Goal: Task Accomplishment & Management: Manage account settings

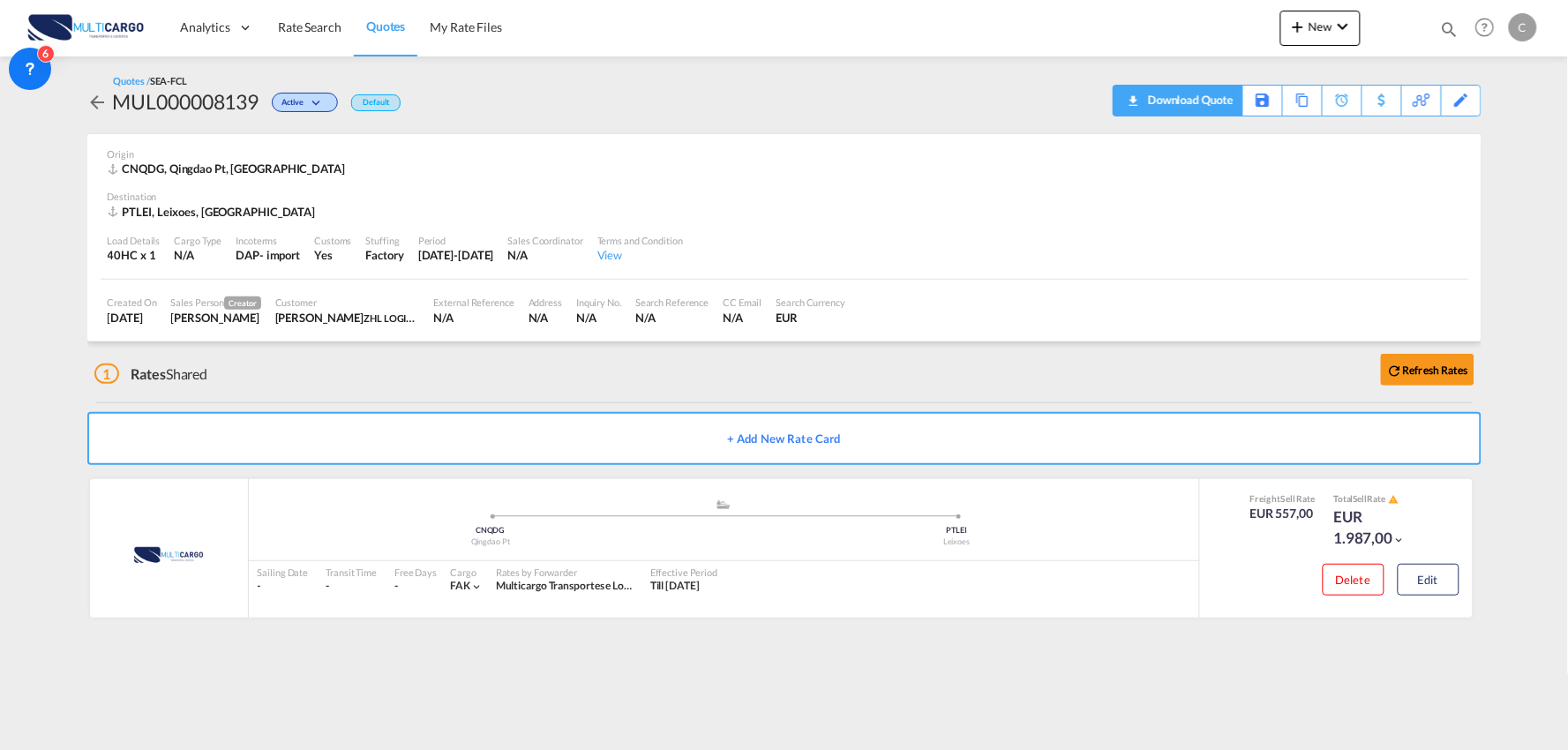
click at [1214, 103] on div "Download Quote" at bounding box center [1188, 100] width 90 height 28
click at [1424, 580] on button "Edit" at bounding box center [1428, 580] width 62 height 32
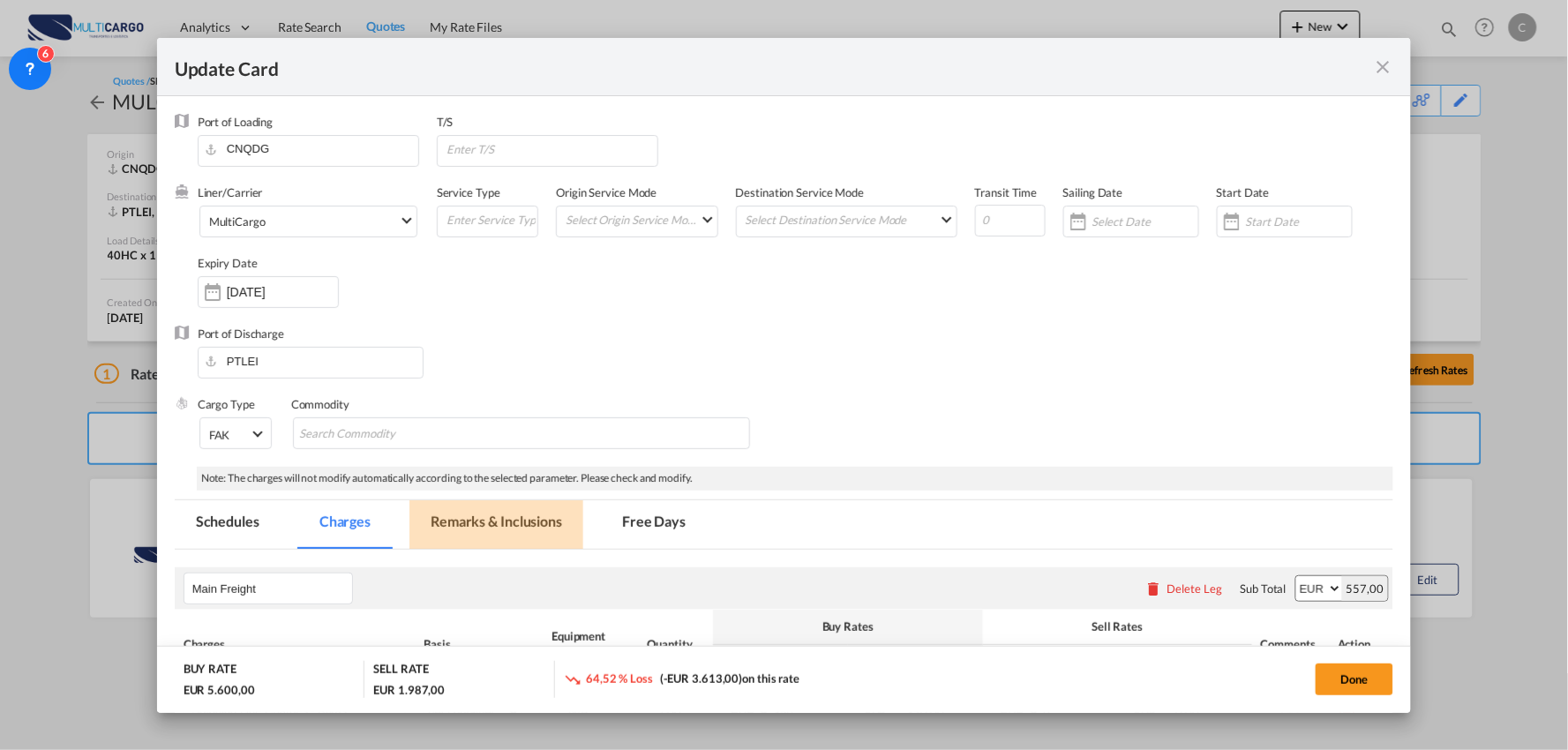
click at [501, 517] on md-tab-item "Remarks & Inclusions" at bounding box center [495, 524] width 174 height 49
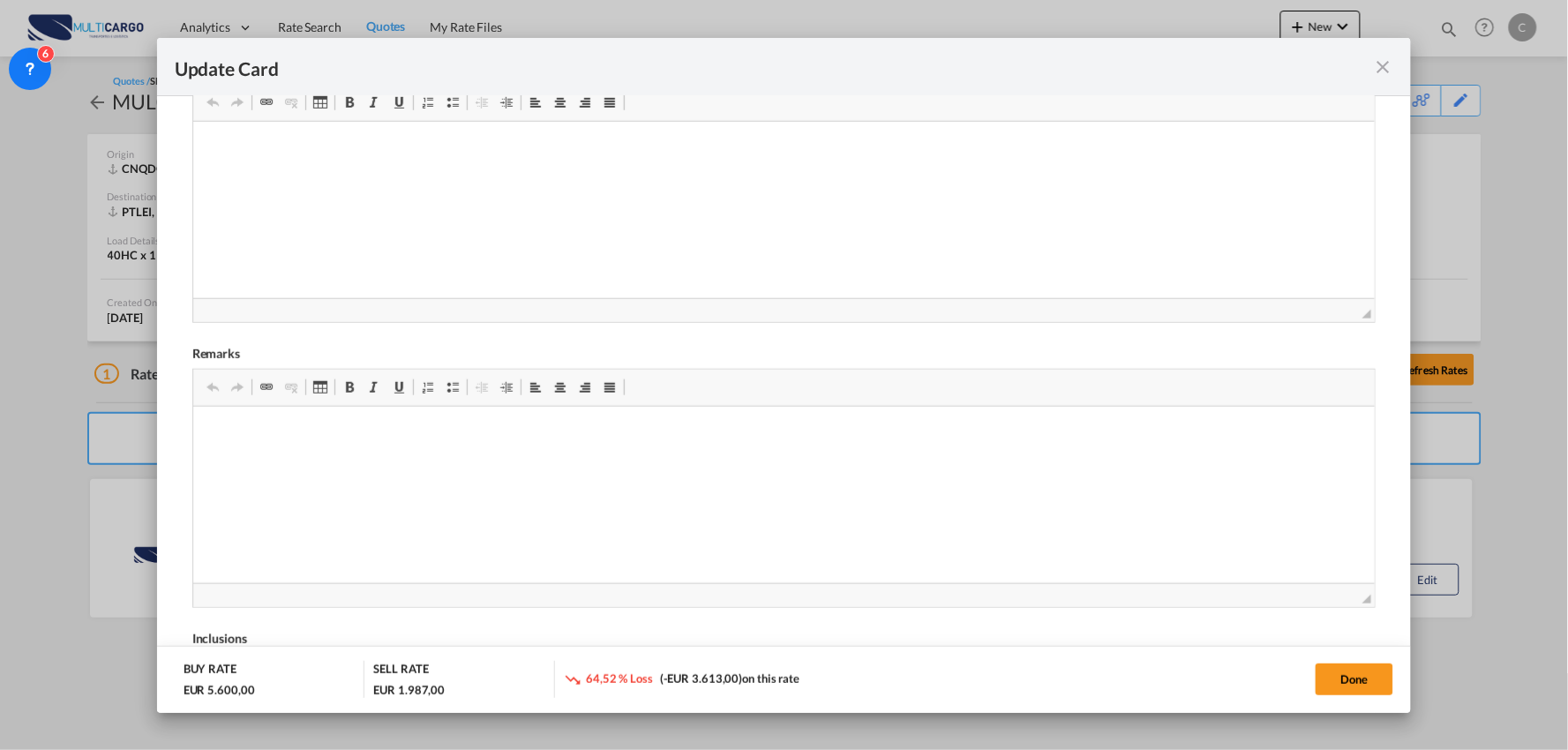
scroll to position [541, 0]
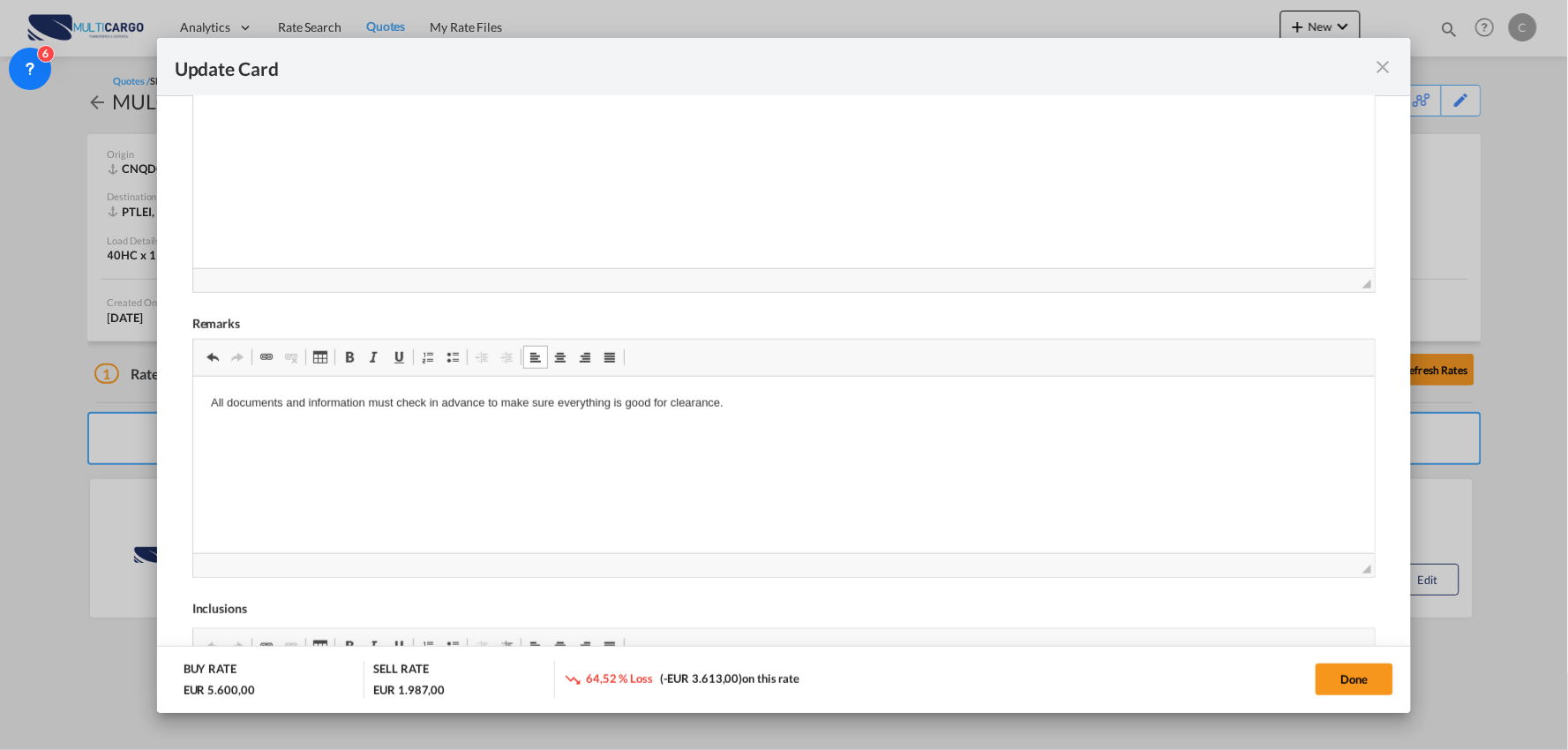
click at [351, 417] on html "All documents and information must check in advance to make sure everything is …" at bounding box center [783, 403] width 1182 height 54
click at [1341, 677] on button "Done" at bounding box center [1354, 680] width 78 height 32
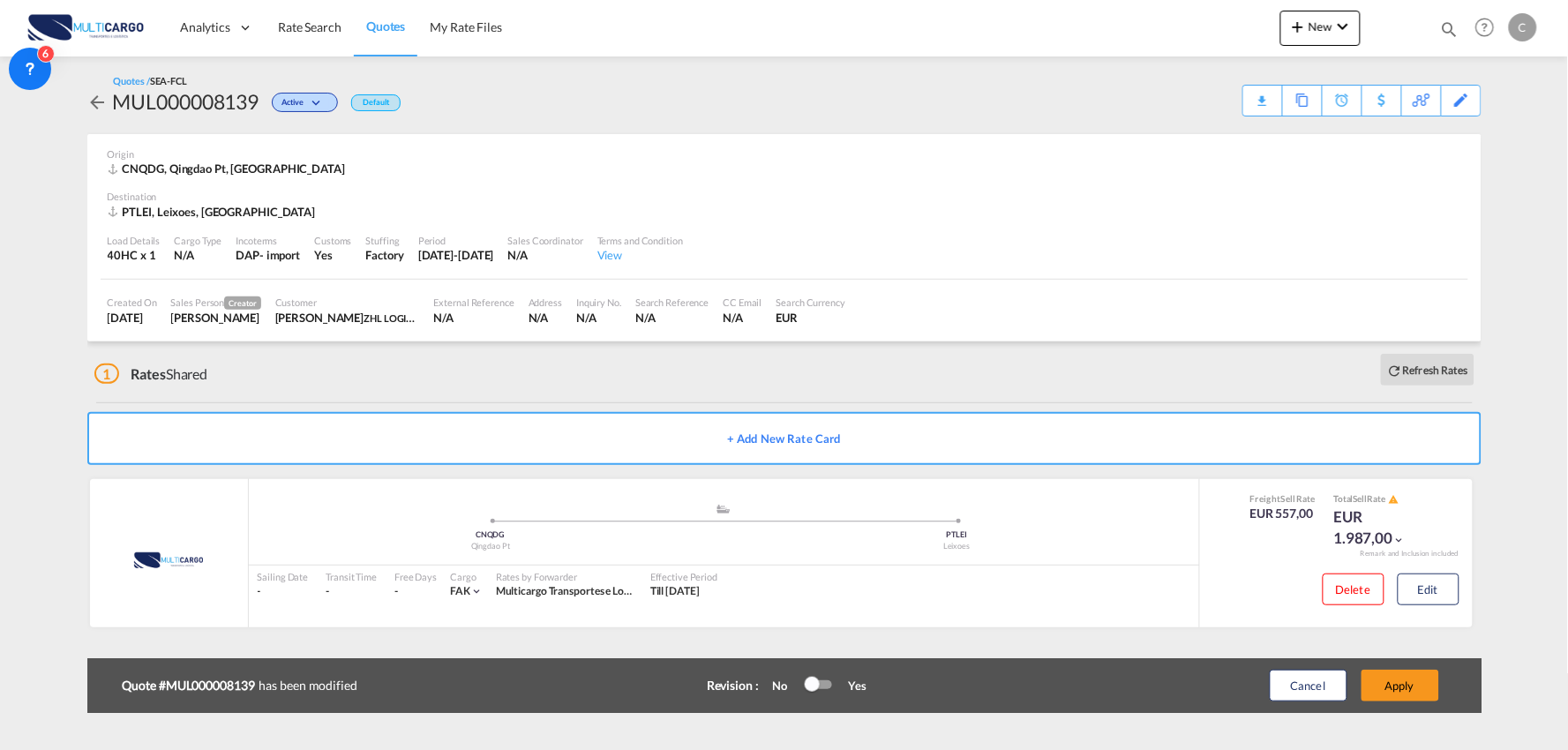
scroll to position [248, 0]
click at [1405, 688] on button "Apply" at bounding box center [1400, 685] width 78 height 32
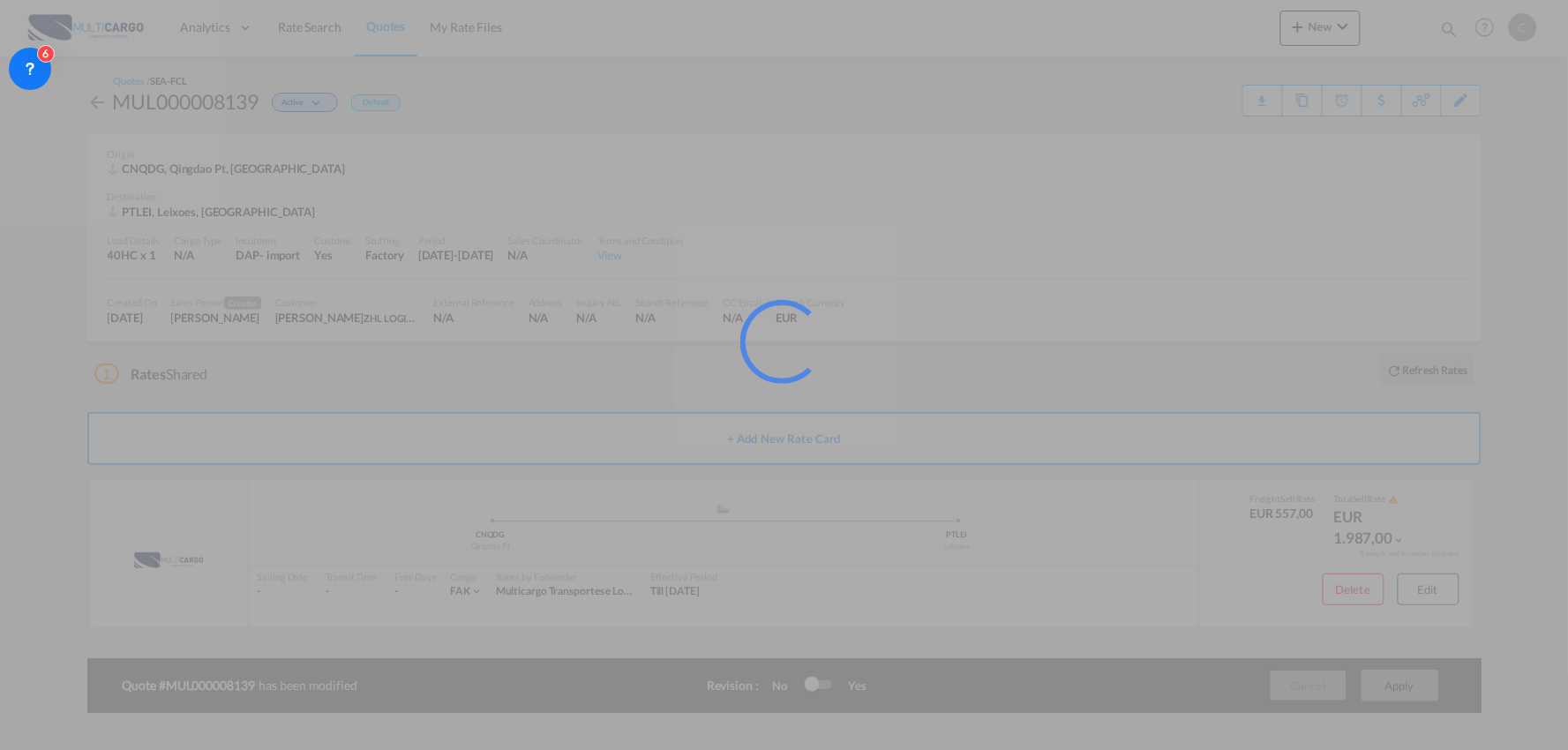
click at [519, 372] on div at bounding box center [784, 375] width 1568 height 750
click at [542, 381] on div at bounding box center [784, 375] width 1568 height 750
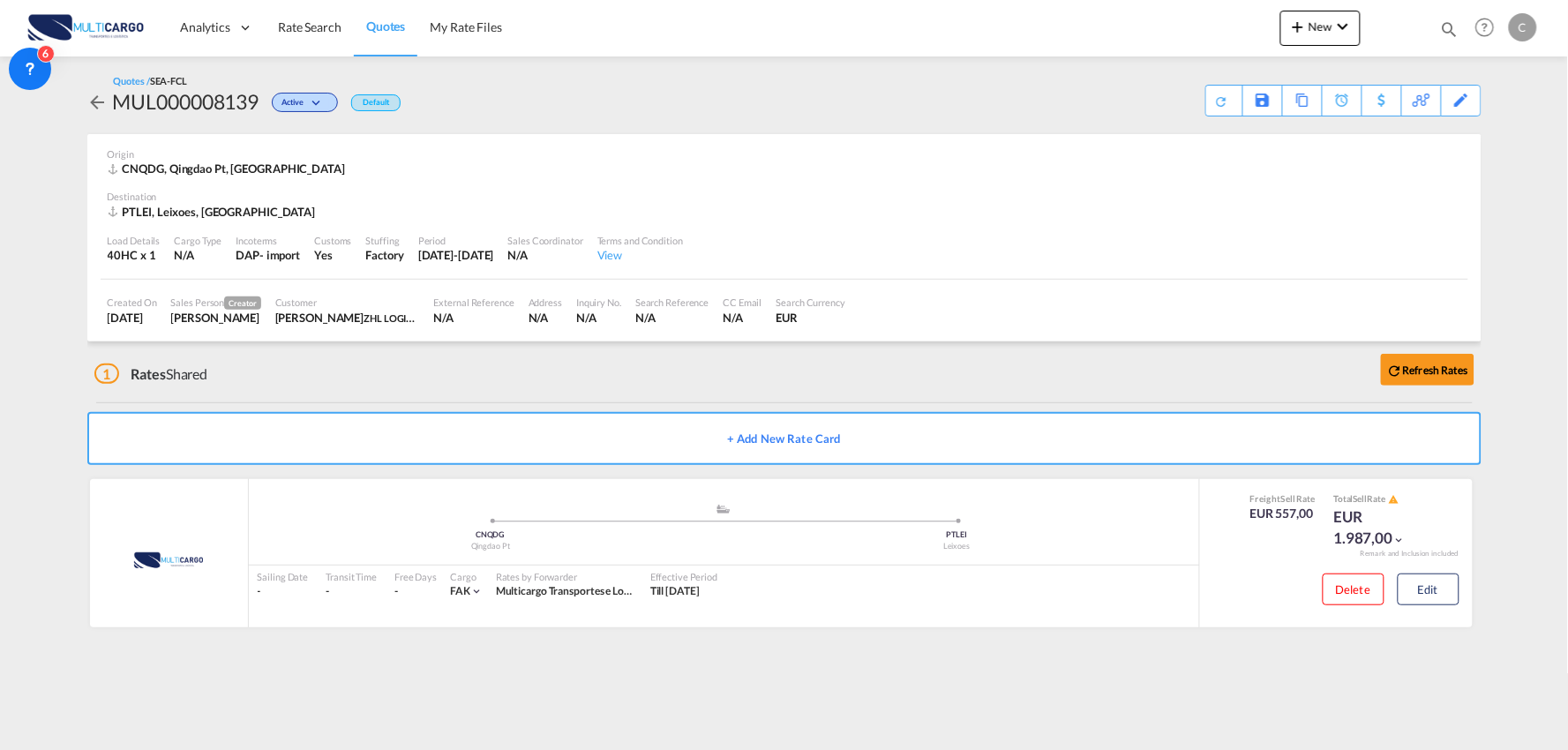
click at [591, 380] on div "1 Rates Shared Refresh Rates" at bounding box center [787, 369] width 1387 height 56
click at [1213, 104] on div "Download Quote" at bounding box center [1188, 100] width 90 height 28
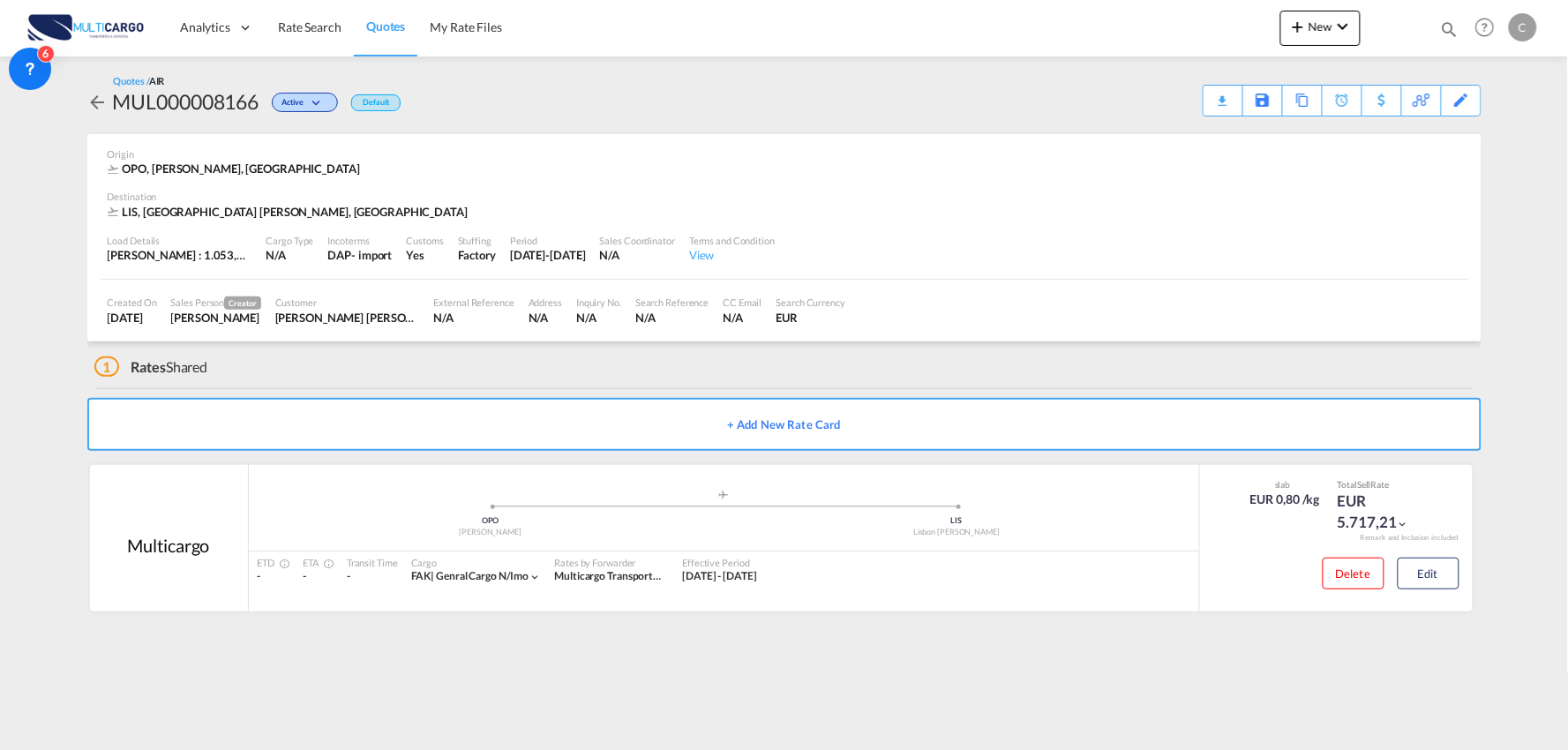
click at [336, 357] on div "1 Rates Shared" at bounding box center [787, 362] width 1387 height 42
click at [1443, 568] on button "Edit" at bounding box center [1428, 573] width 62 height 32
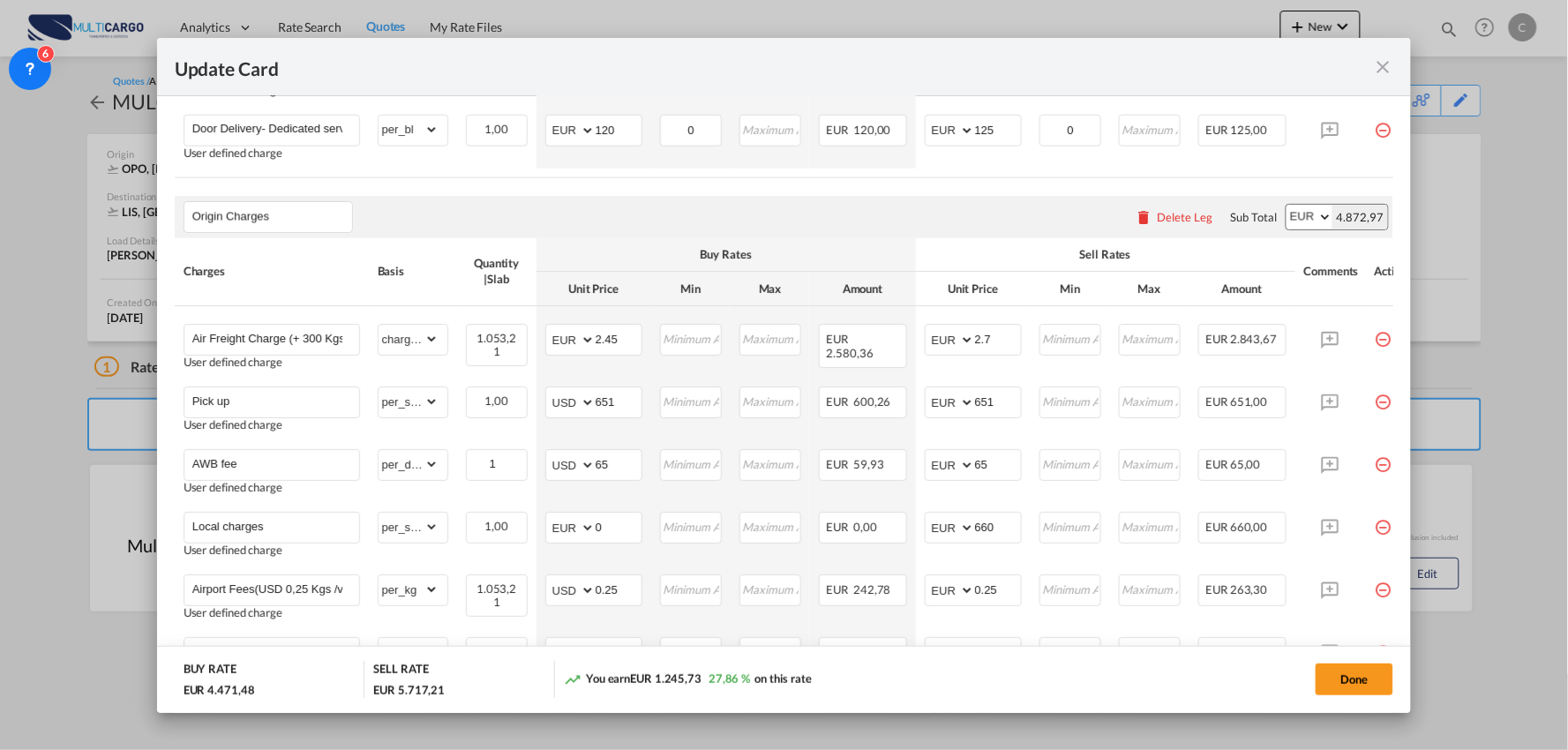
scroll to position [860, 0]
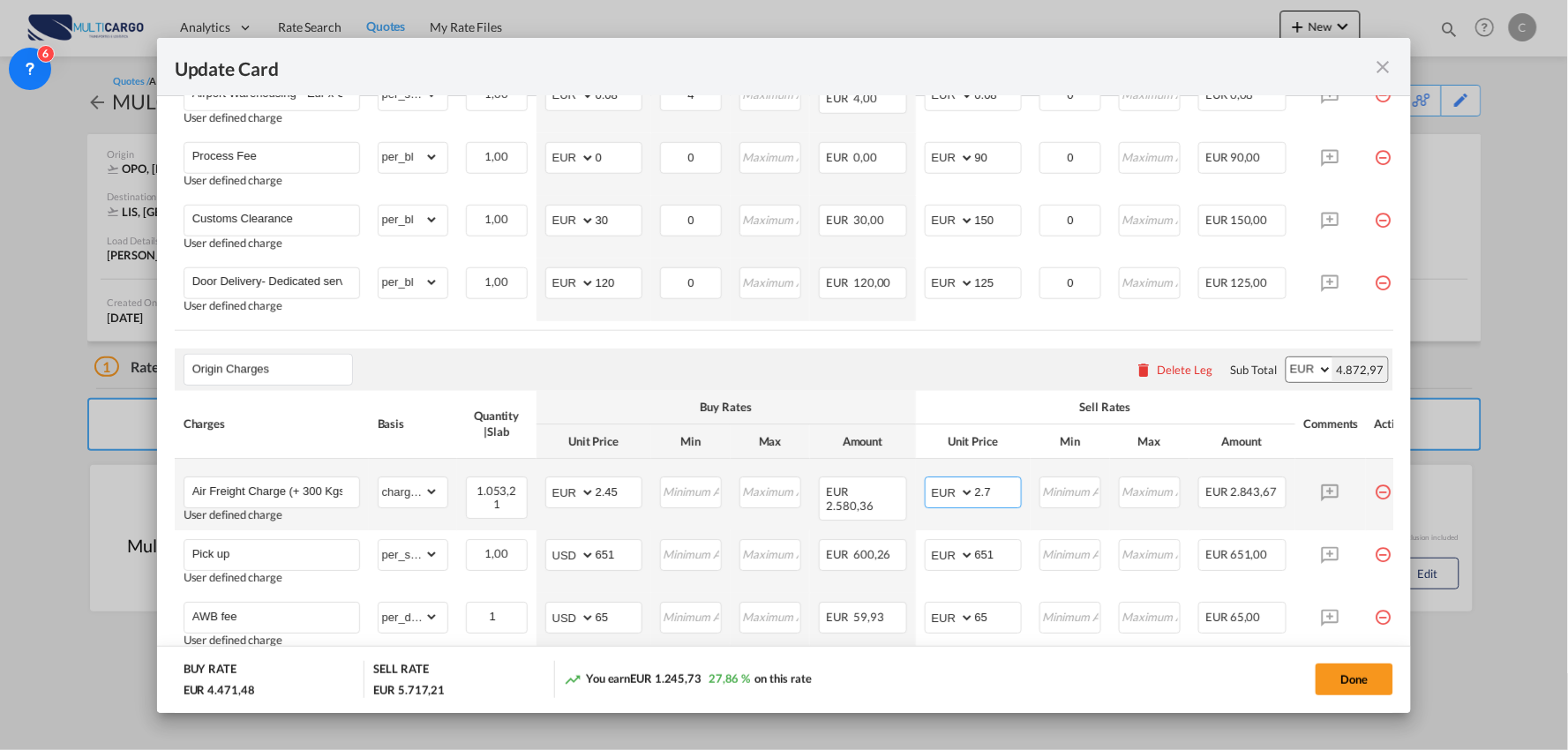
click at [1011, 494] on input "2.7" at bounding box center [997, 492] width 46 height 26
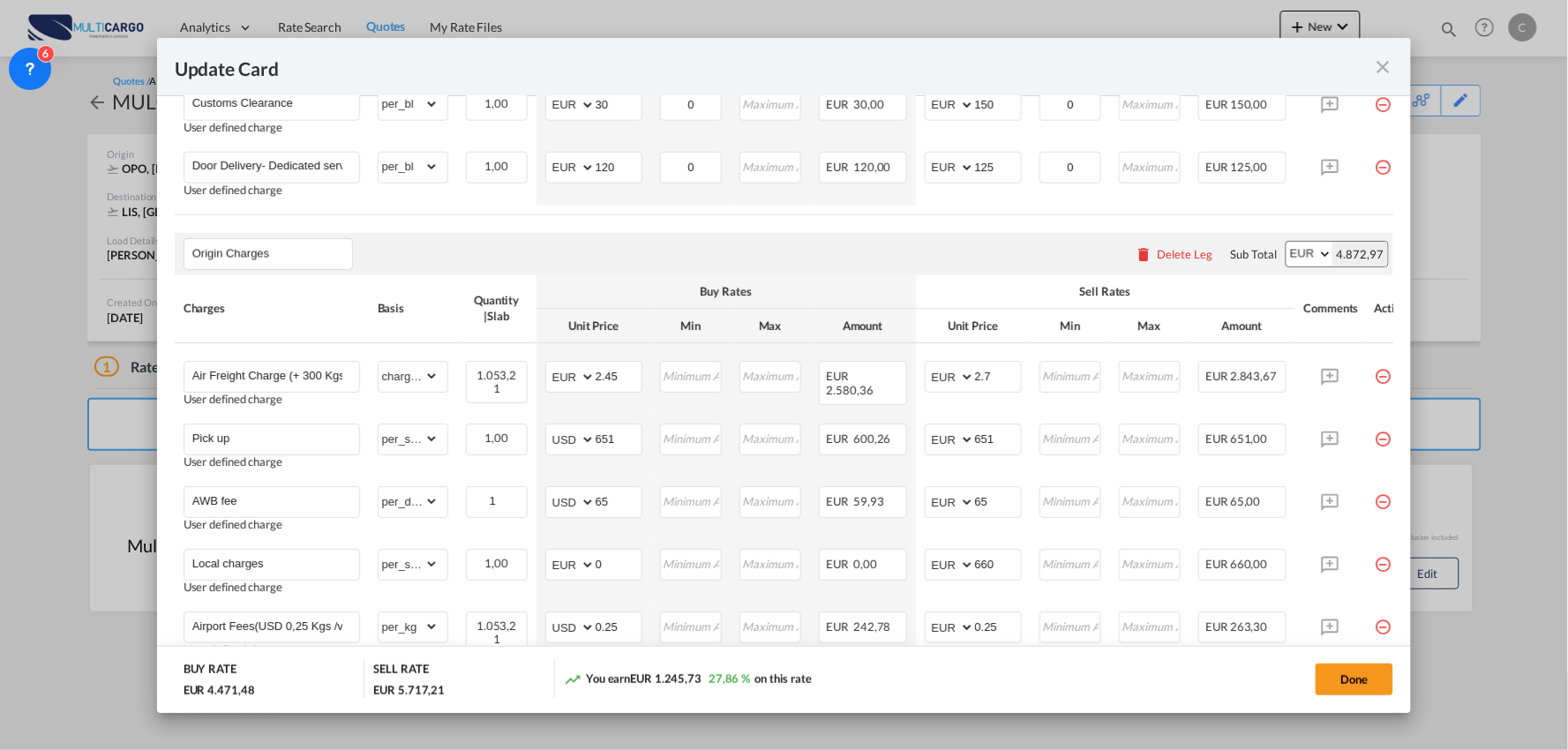
scroll to position [958, 0]
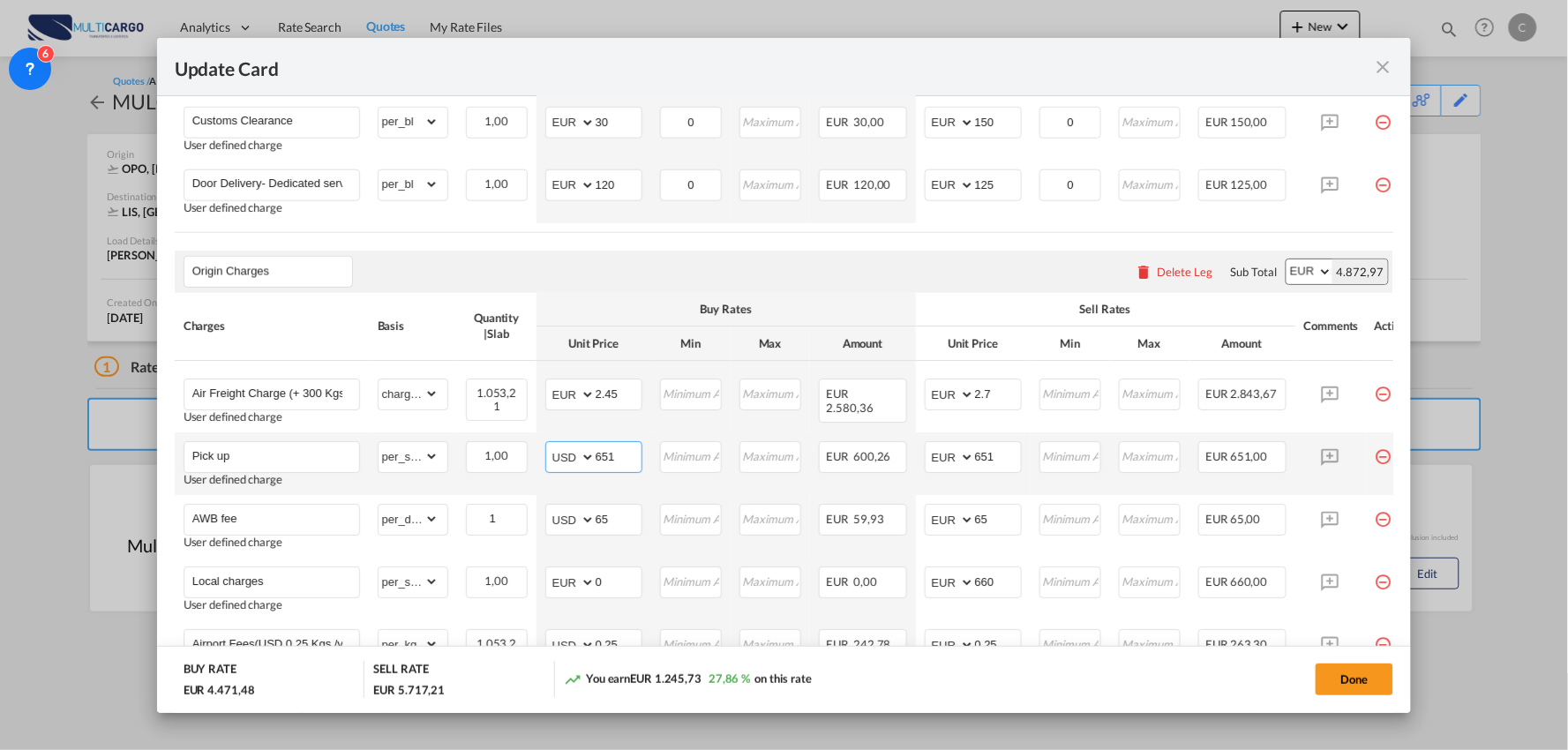
click at [630, 467] on input "651" at bounding box center [618, 456] width 46 height 26
drag, startPoint x: 997, startPoint y: 460, endPoint x: 933, endPoint y: 461, distance: 64.0
click at [933, 461] on md-input-container "AED AFN ALL AMD ANG AOA ARS AUD AWG AZN BAM BBD BDT BGN BHD BIF BMD BND [PERSON…" at bounding box center [972, 458] width 97 height 32
type input "681"
click at [1025, 668] on div "Done" at bounding box center [1160, 679] width 466 height 36
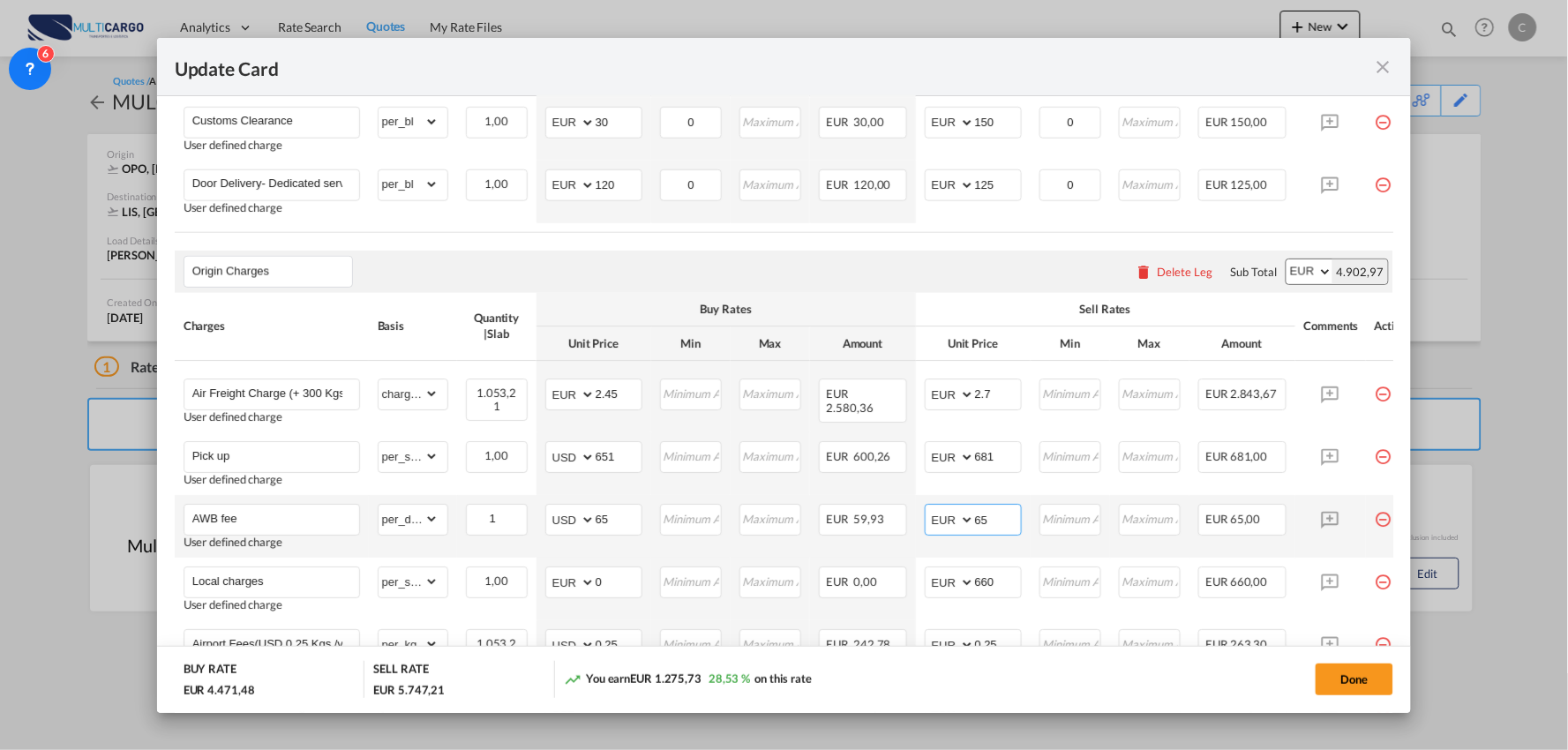
drag, startPoint x: 1001, startPoint y: 525, endPoint x: 936, endPoint y: 532, distance: 65.4
click at [936, 532] on md-input-container "AED AFN ALL AMD ANG AOA ARS AUD AWG AZN BAM BBD BDT BGN BHD BIF BMD BND [PERSON…" at bounding box center [972, 521] width 97 height 32
type input "80"
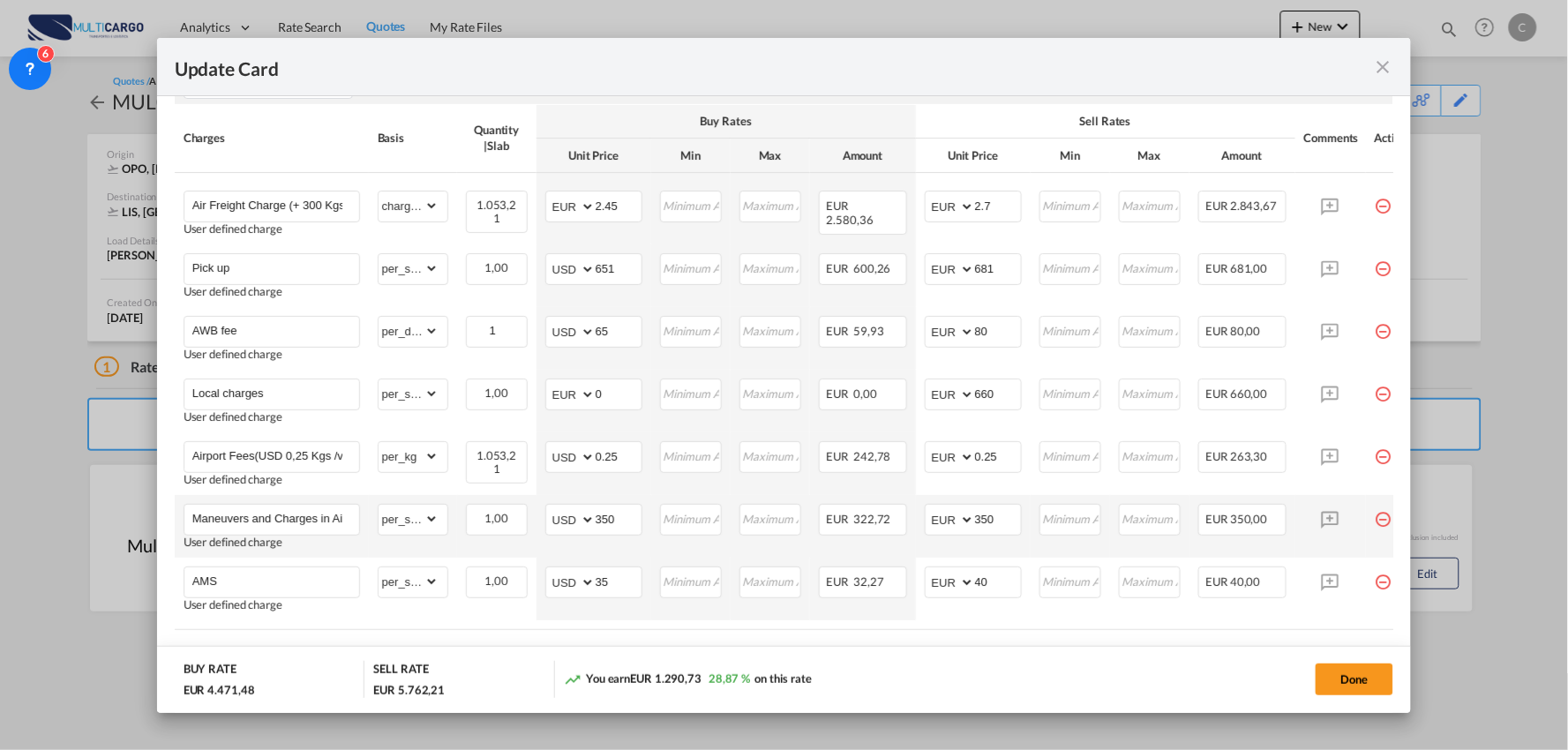
scroll to position [1153, 0]
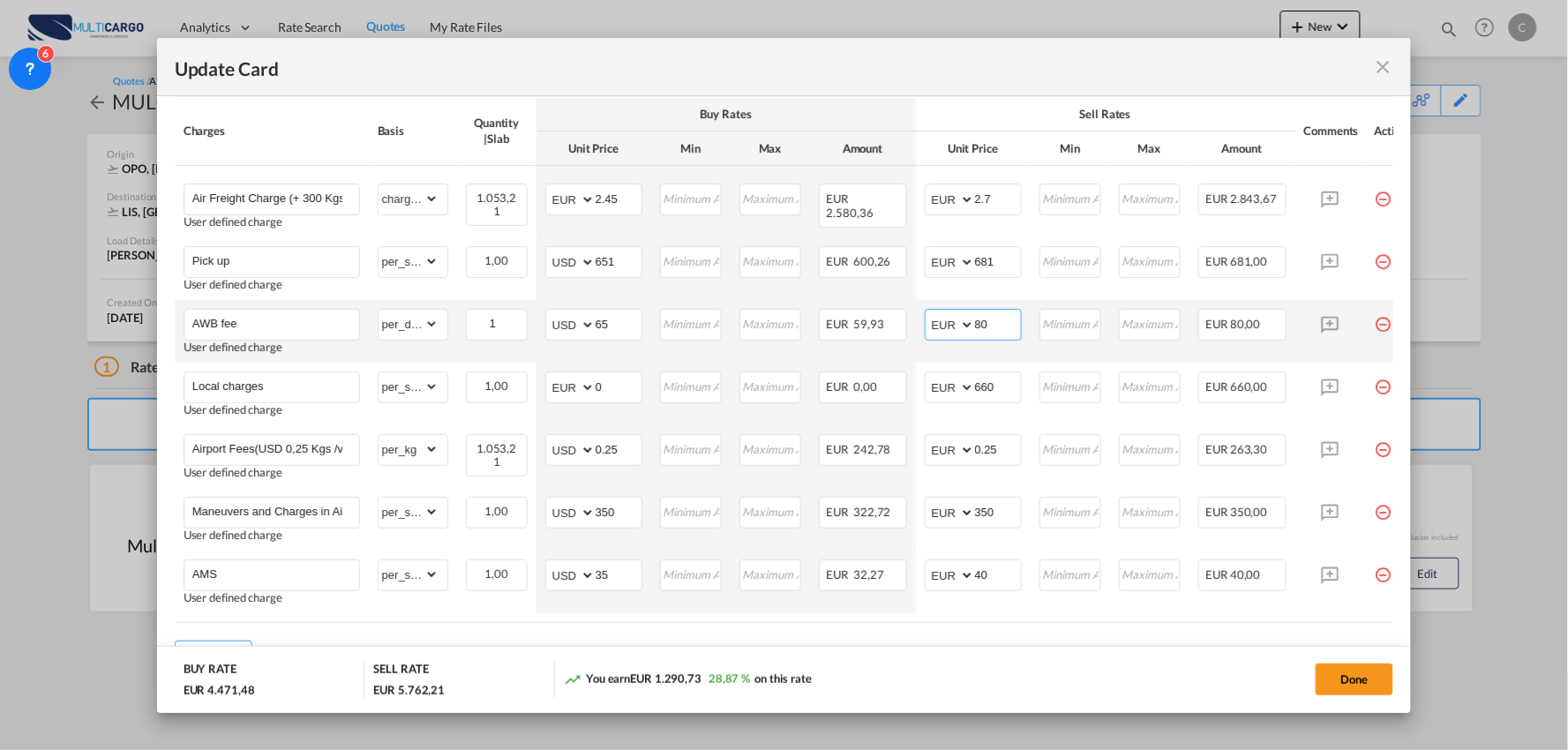
click at [1010, 328] on input "80" at bounding box center [997, 322] width 46 height 26
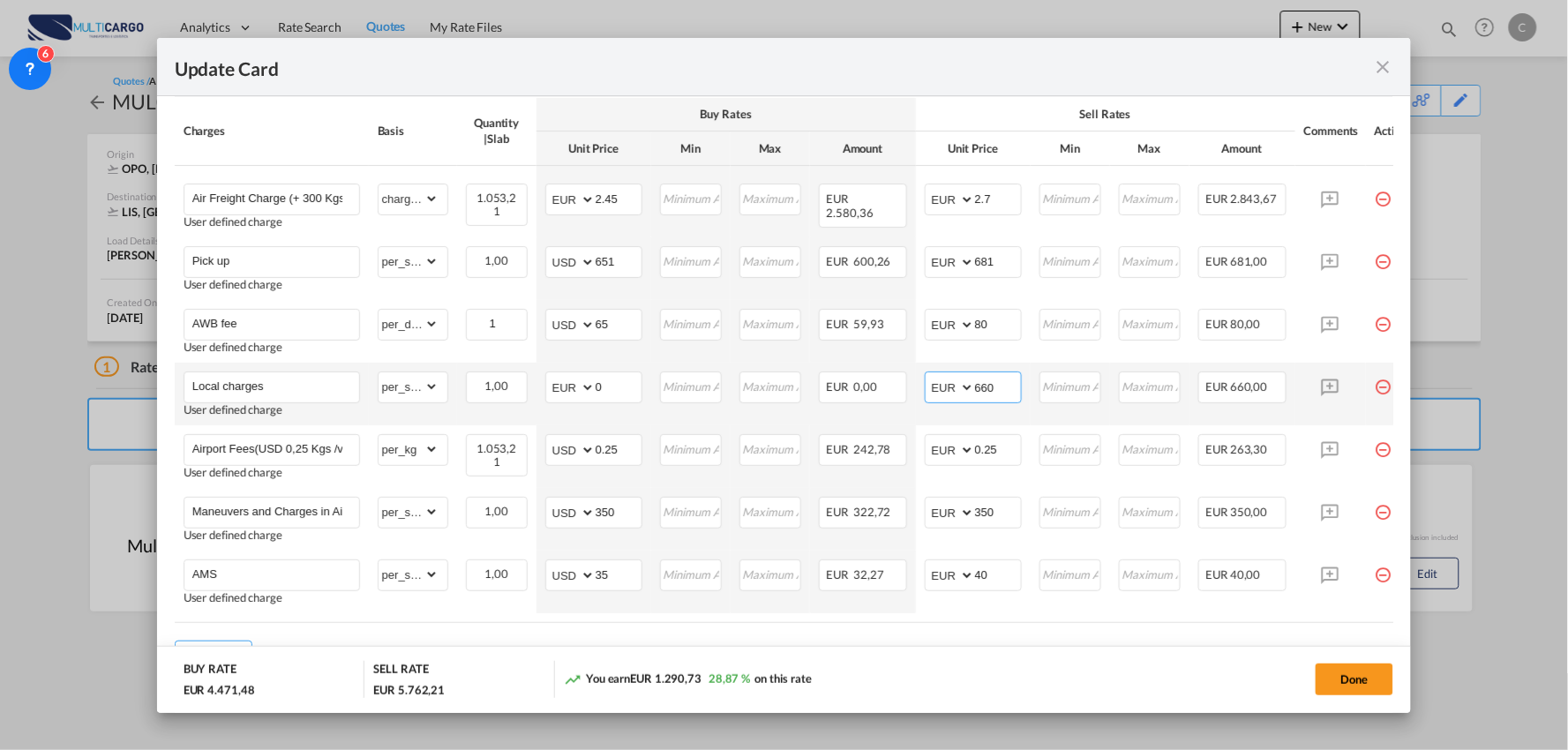
click at [1010, 394] on input "660" at bounding box center [997, 385] width 46 height 26
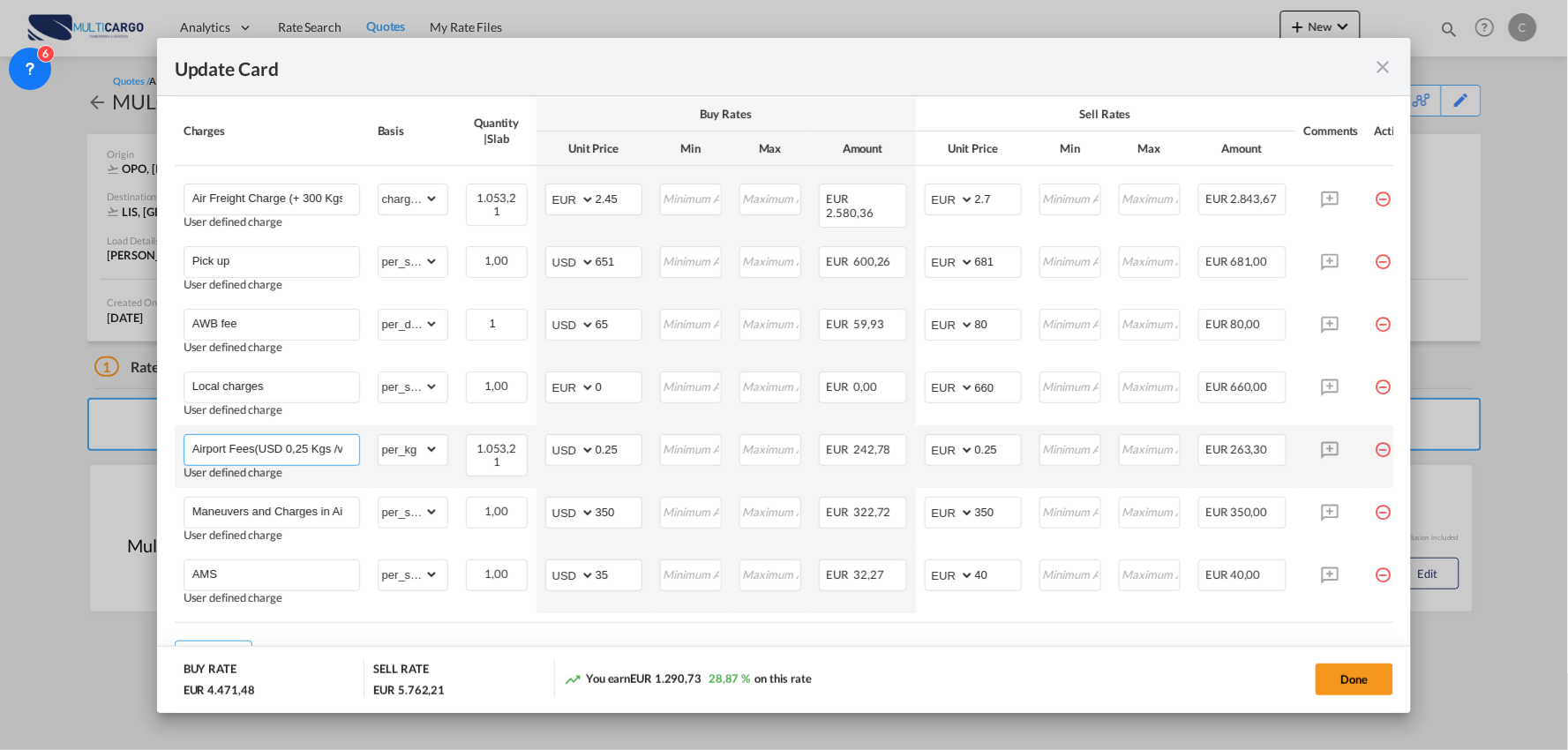
click at [319, 451] on input "Airport Fees(USD 0,25 Kgs /vol Minimum USD 120,00 +VAT" at bounding box center [275, 448] width 166 height 26
click at [1006, 451] on input "0.25" at bounding box center [997, 448] width 46 height 26
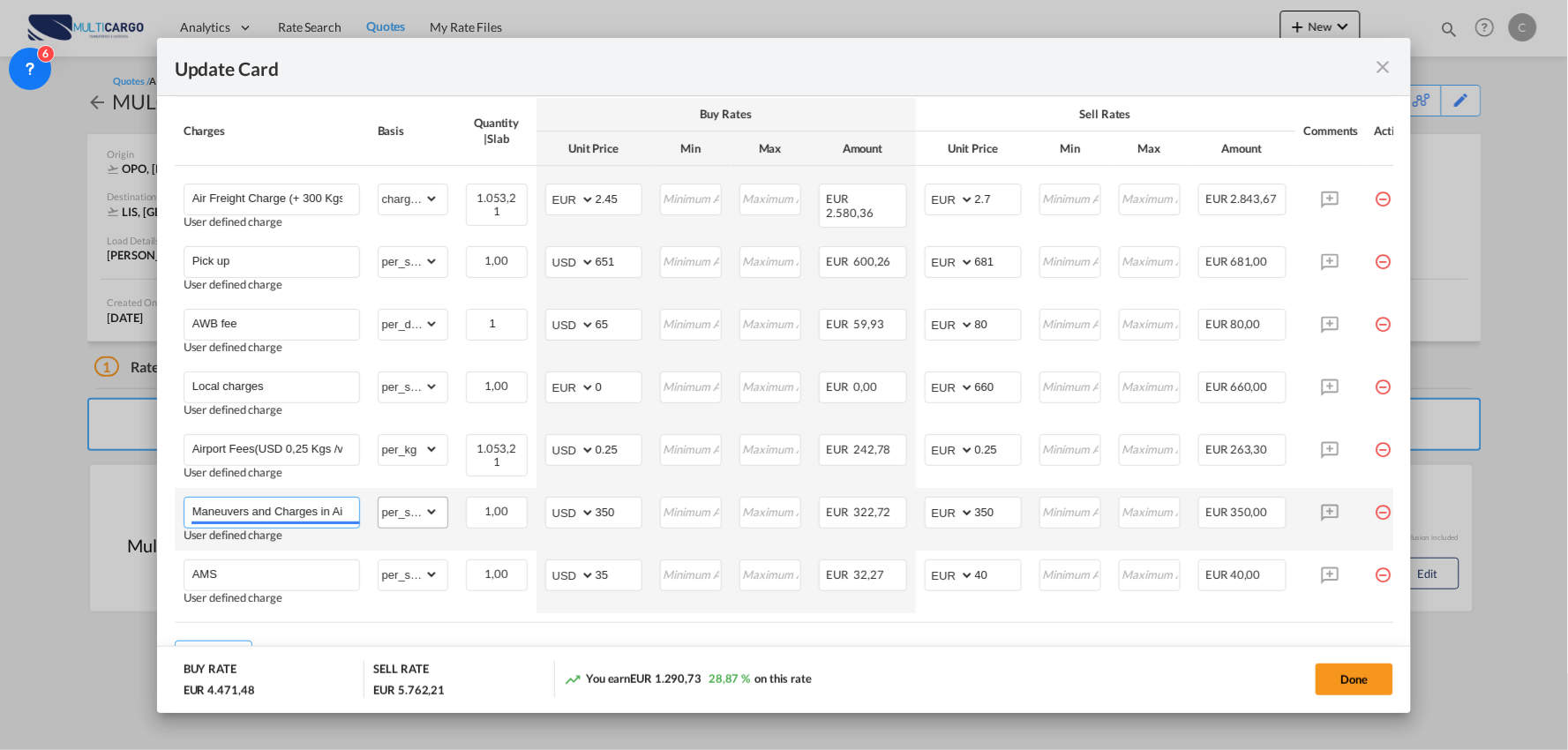
scroll to position [0, 102]
drag, startPoint x: 287, startPoint y: 522, endPoint x: 382, endPoint y: 519, distance: 95.0
click at [382, 519] on tr "Maneuvers and Charges in Airport at cost approx User defined charge Please Ente…" at bounding box center [800, 519] width 1250 height 63
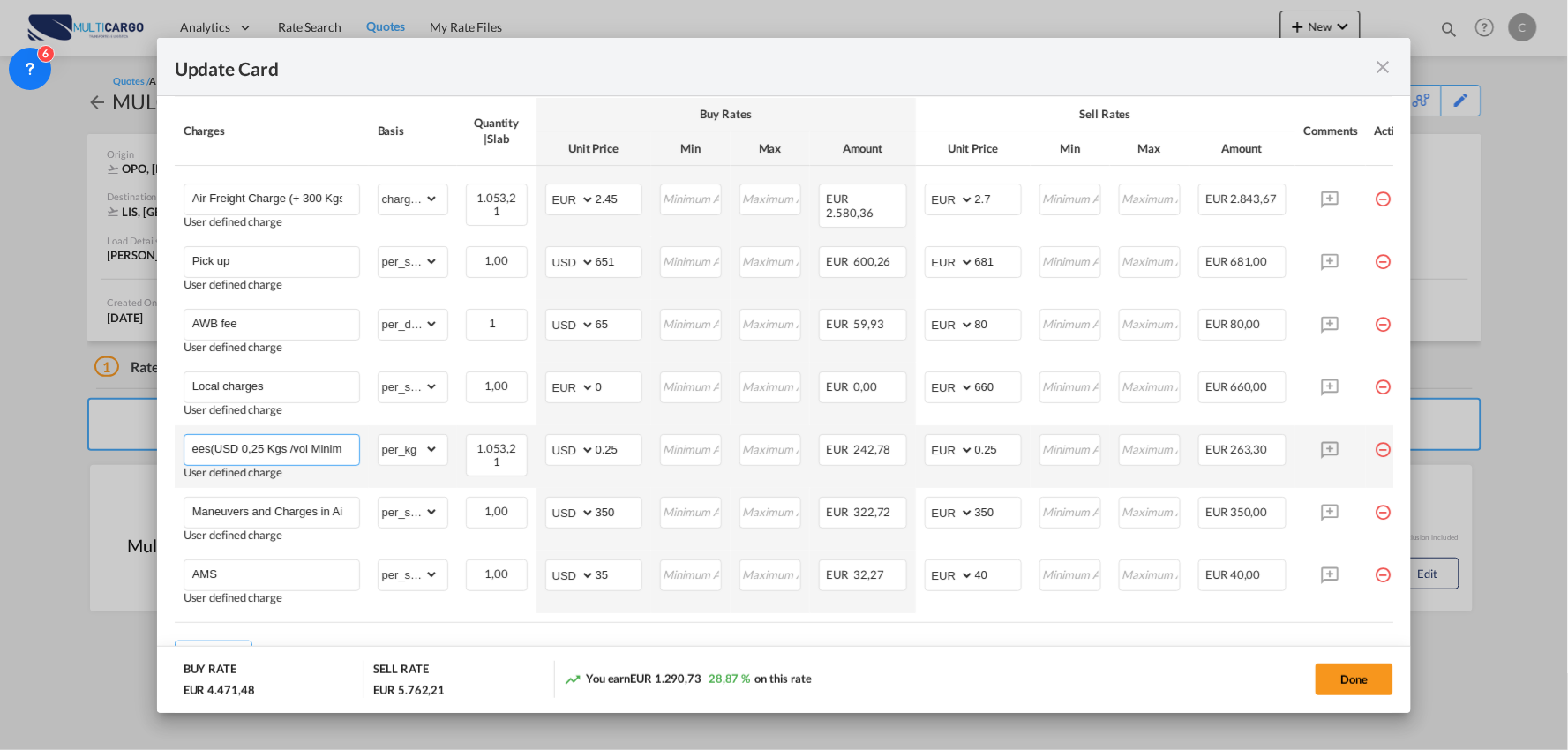
scroll to position [0, 0]
drag, startPoint x: 217, startPoint y: 456, endPoint x: 285, endPoint y: 445, distance: 68.9
click at [284, 445] on input "Airport Fees(USD 0,25 Kgs /vol Minimum USD 120,00 +VAT" at bounding box center [275, 448] width 166 height 26
drag, startPoint x: 337, startPoint y: 454, endPoint x: 436, endPoint y: 452, distance: 99.0
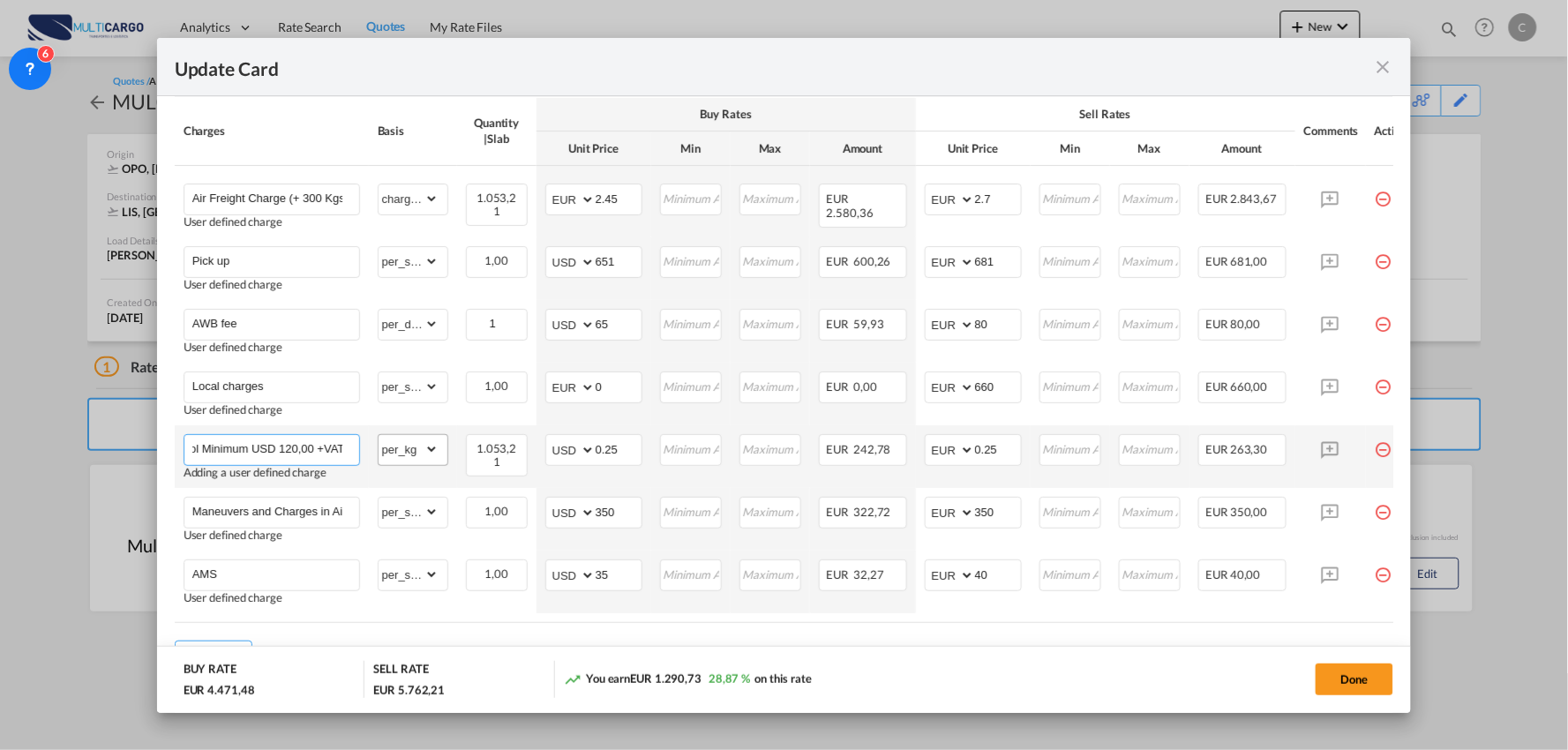
click at [436, 452] on tr "Airport Fees(USD 0,25 Kgs /vol Minimum USD 120,00 +VAT Adding a user defined ch…" at bounding box center [800, 456] width 1250 height 63
drag, startPoint x: 193, startPoint y: 452, endPoint x: 522, endPoint y: 448, distance: 329.0
click at [522, 448] on tr "Airport Fees(USD 0,25 Kgs /vol Minimum USD 120,00 +VAT Adding a user defined ch…" at bounding box center [800, 456] width 1250 height 63
paste input "USD 0,25"
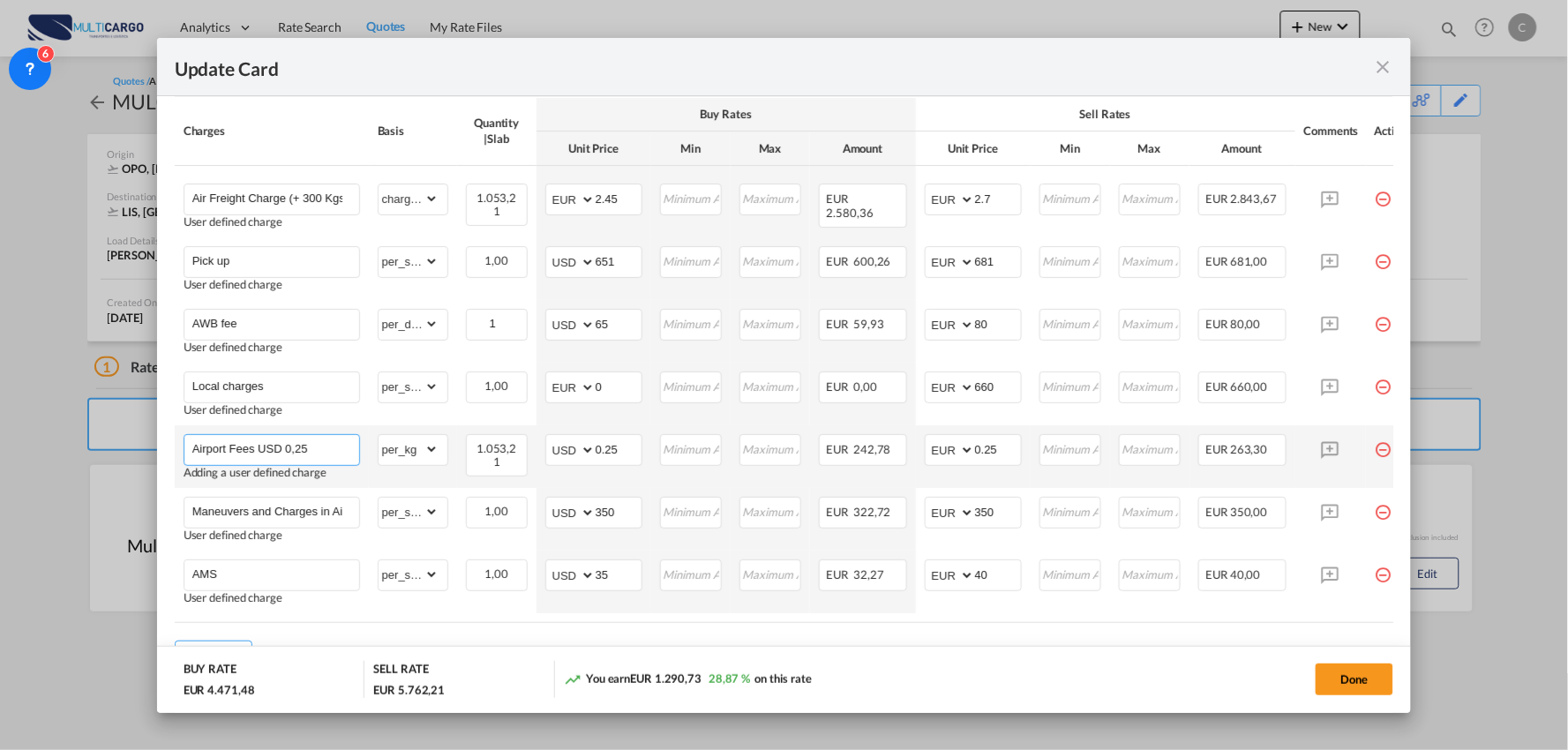
type input "Airport Fees(USD 0,25 Kgs /vol Minimum USD 120,00 +VAT"
click at [333, 456] on input "Airport Fees(USD 0,25 Kgs /vol Minimum USD 120,00 +VAT" at bounding box center [275, 448] width 166 height 26
drag, startPoint x: 398, startPoint y: 457, endPoint x: 423, endPoint y: 460, distance: 25.2
click at [423, 460] on tr "Airport Fees(USD 0,25 Kgs /vol Minimum USD 120,00 +VAT Adding a user defined ch…" at bounding box center [800, 456] width 1250 height 63
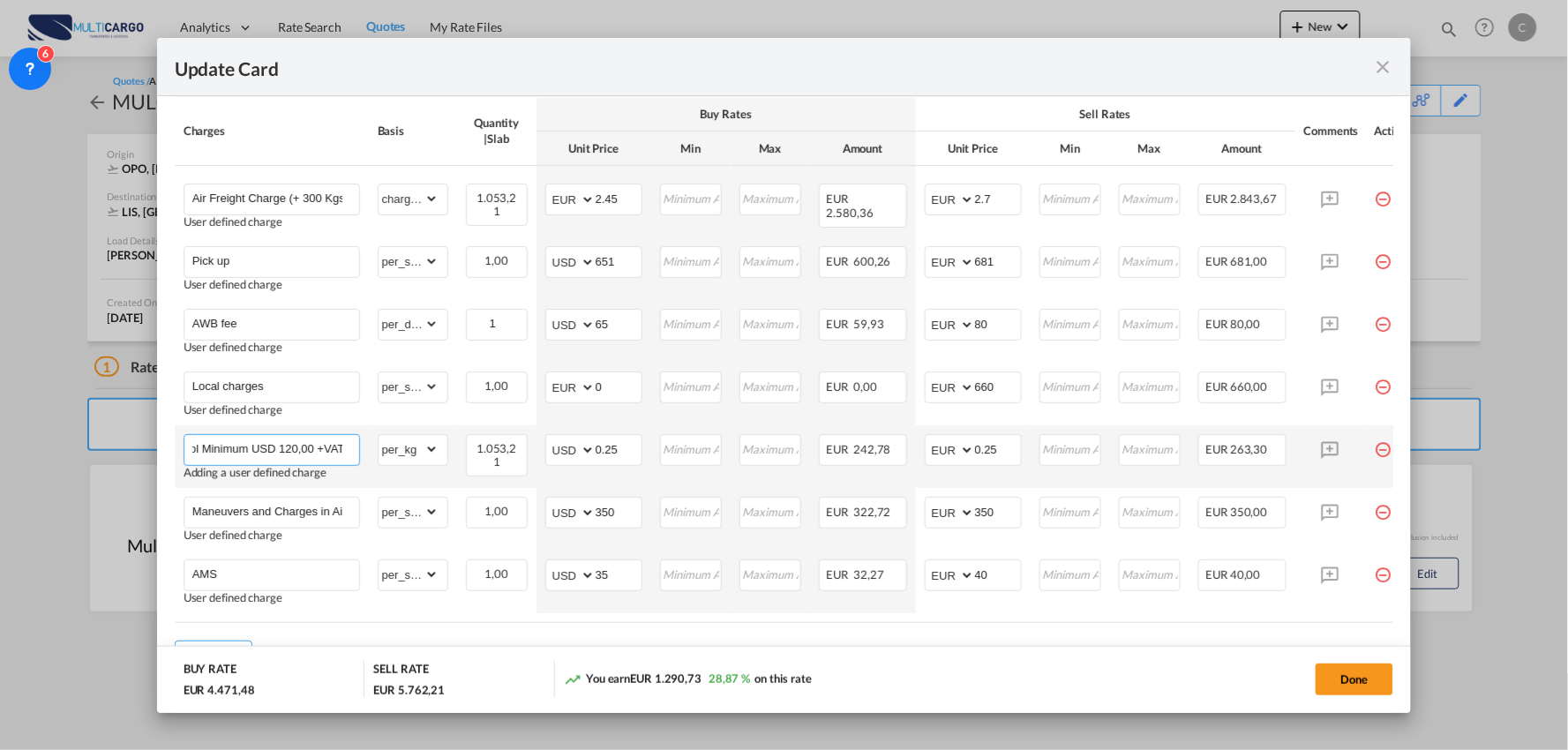
click at [336, 455] on input "Airport Fees(USD 0,25 Kgs /vol Minimum USD 120,00 +VAT" at bounding box center [275, 448] width 166 height 26
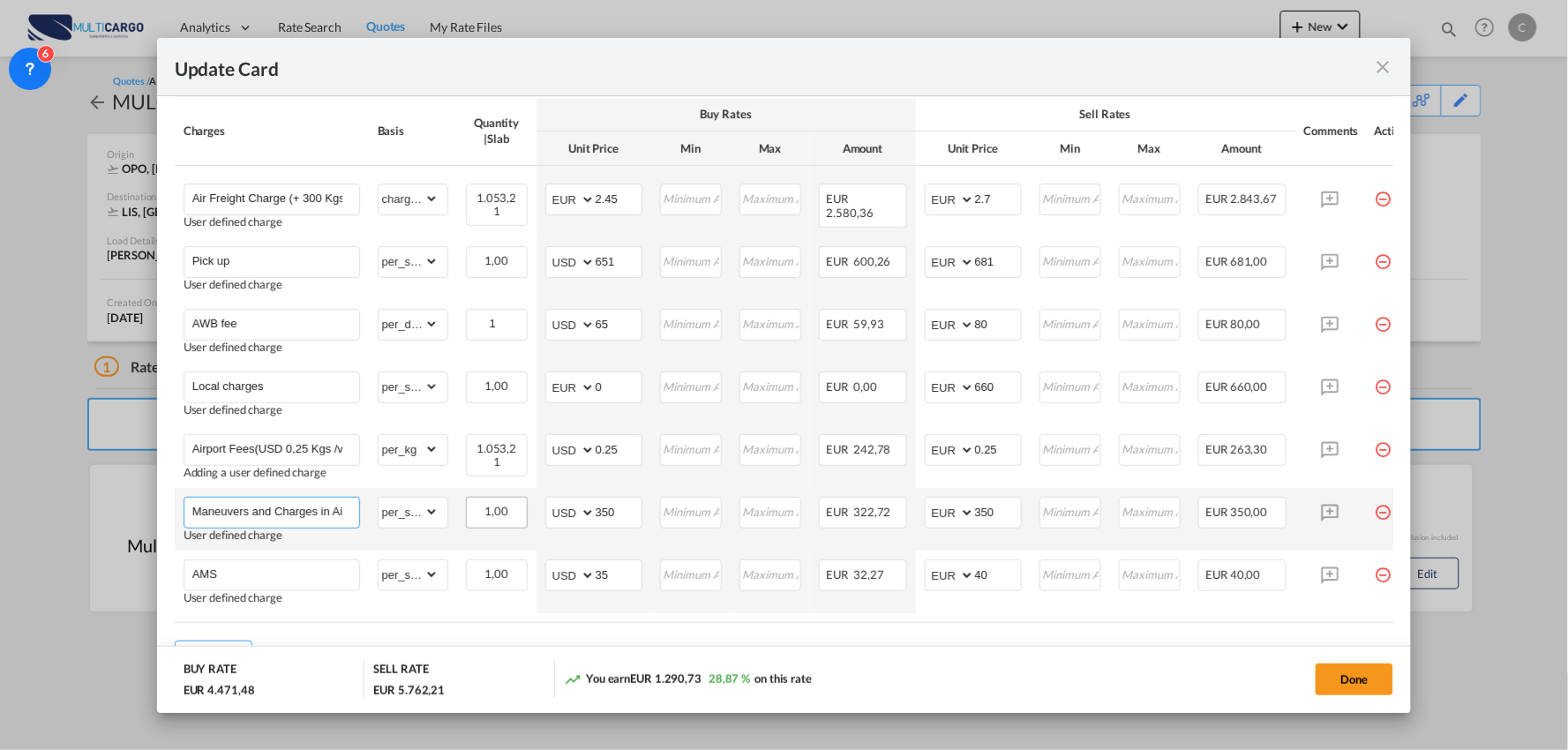
scroll to position [0, 102]
drag, startPoint x: 276, startPoint y: 517, endPoint x: 552, endPoint y: 517, distance: 276.0
click at [552, 517] on tr "Maneuvers and Charges in Airport at cost approx User defined charge Please Ente…" at bounding box center [800, 519] width 1250 height 63
click at [283, 508] on input "Maneuvers and Charges in Airport at cost approx" at bounding box center [275, 510] width 166 height 26
click at [1000, 518] on input "350" at bounding box center [997, 510] width 46 height 26
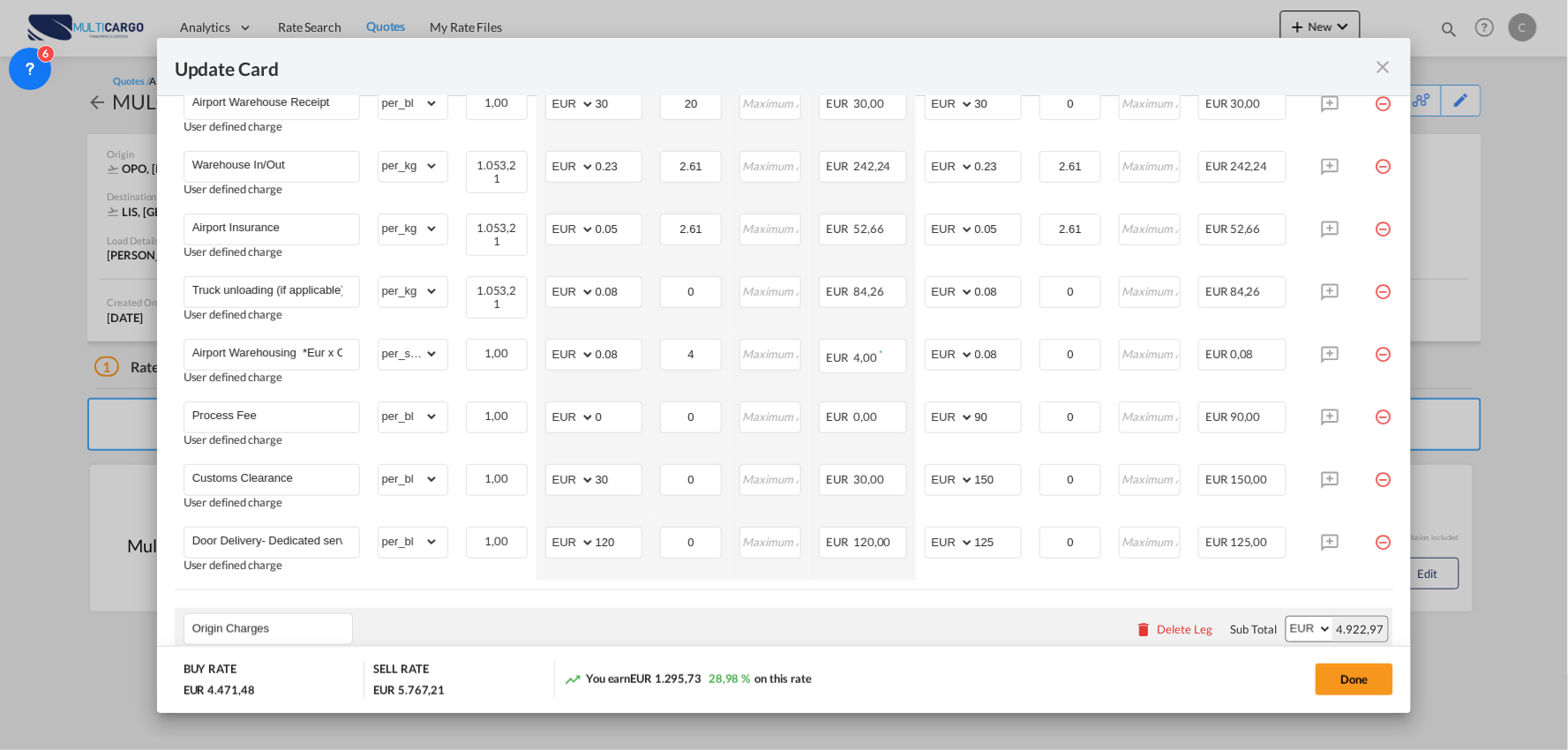
scroll to position [566, 0]
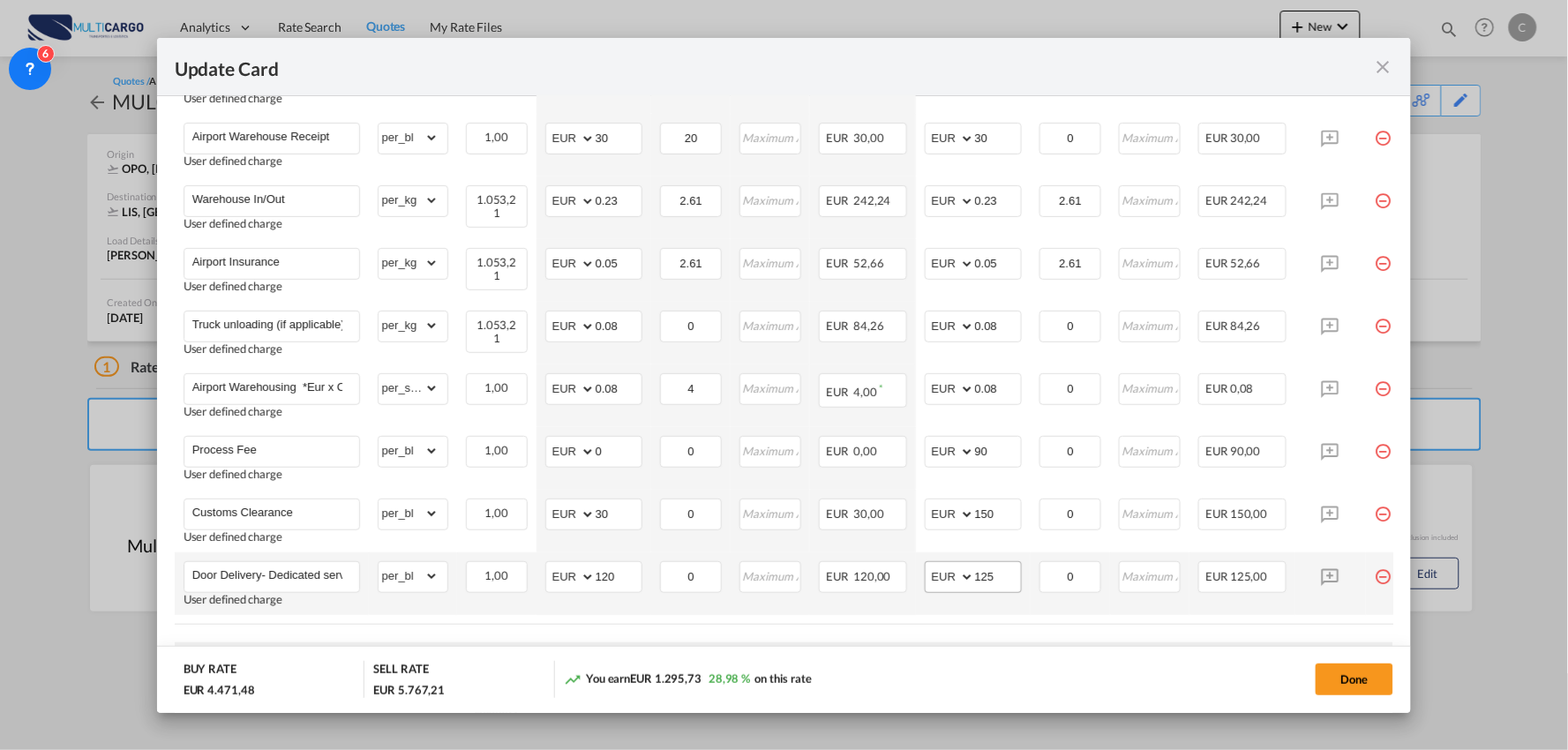
type input "355"
drag, startPoint x: 1002, startPoint y: 575, endPoint x: 912, endPoint y: 574, distance: 90.0
click at [912, 574] on tr "Door Delivery- Dedicated service User defined charge Please Enter Already Exist…" at bounding box center [800, 583] width 1250 height 63
click at [1003, 570] on input "125" at bounding box center [997, 575] width 46 height 26
drag, startPoint x: 1008, startPoint y: 577, endPoint x: 896, endPoint y: 580, distance: 112.0
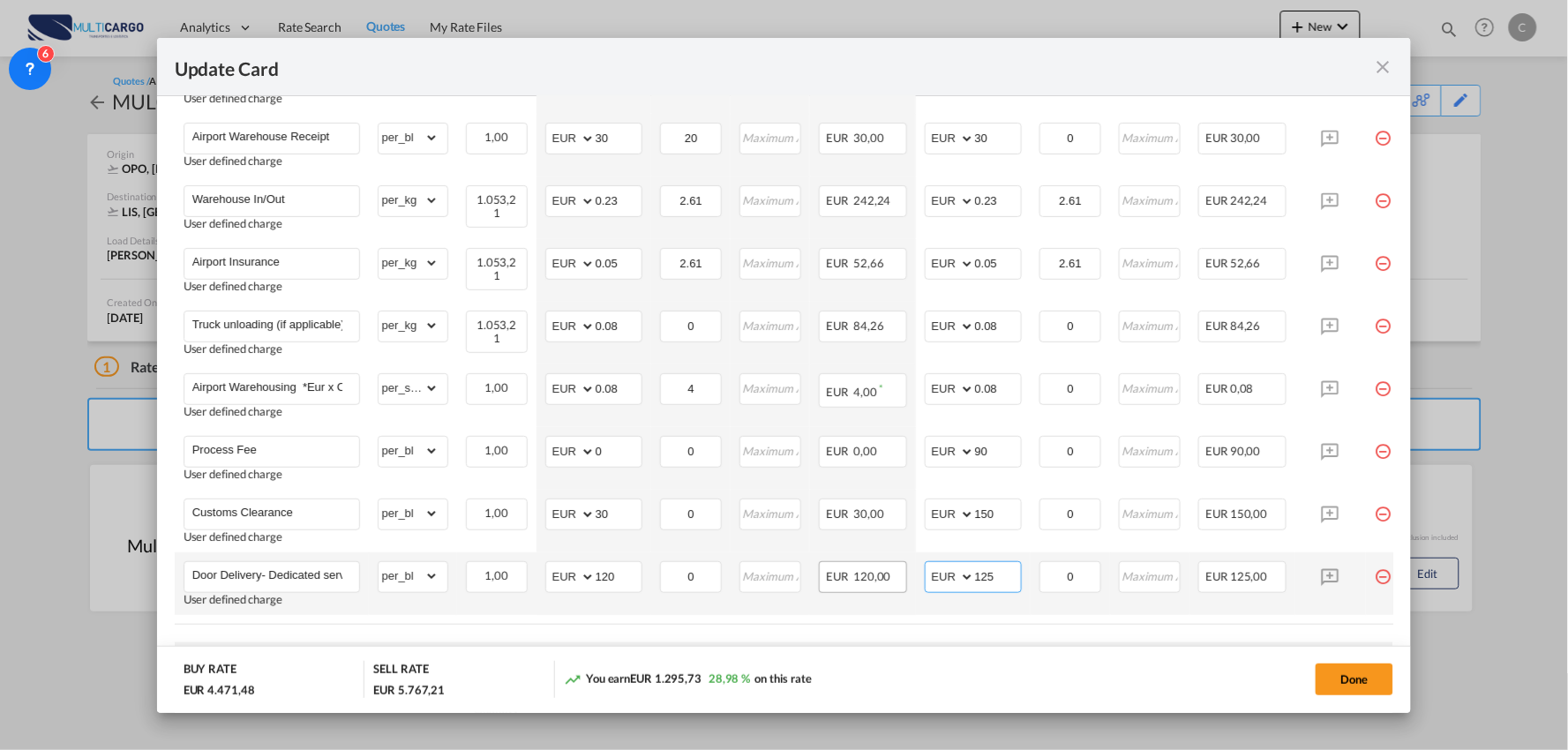
click at [901, 580] on tr "Door Delivery- Dedicated service User defined charge Please Enter Already Exist…" at bounding box center [800, 583] width 1250 height 63
type input "260"
click at [1113, 646] on md-dialog-actions "BUY RATE EUR 4.471,48 SELL RATE EUR 5.902,21 You earn EUR 1.430,73 32,00 % on t…" at bounding box center [784, 679] width 1254 height 67
click at [1366, 673] on button "Done" at bounding box center [1354, 680] width 78 height 32
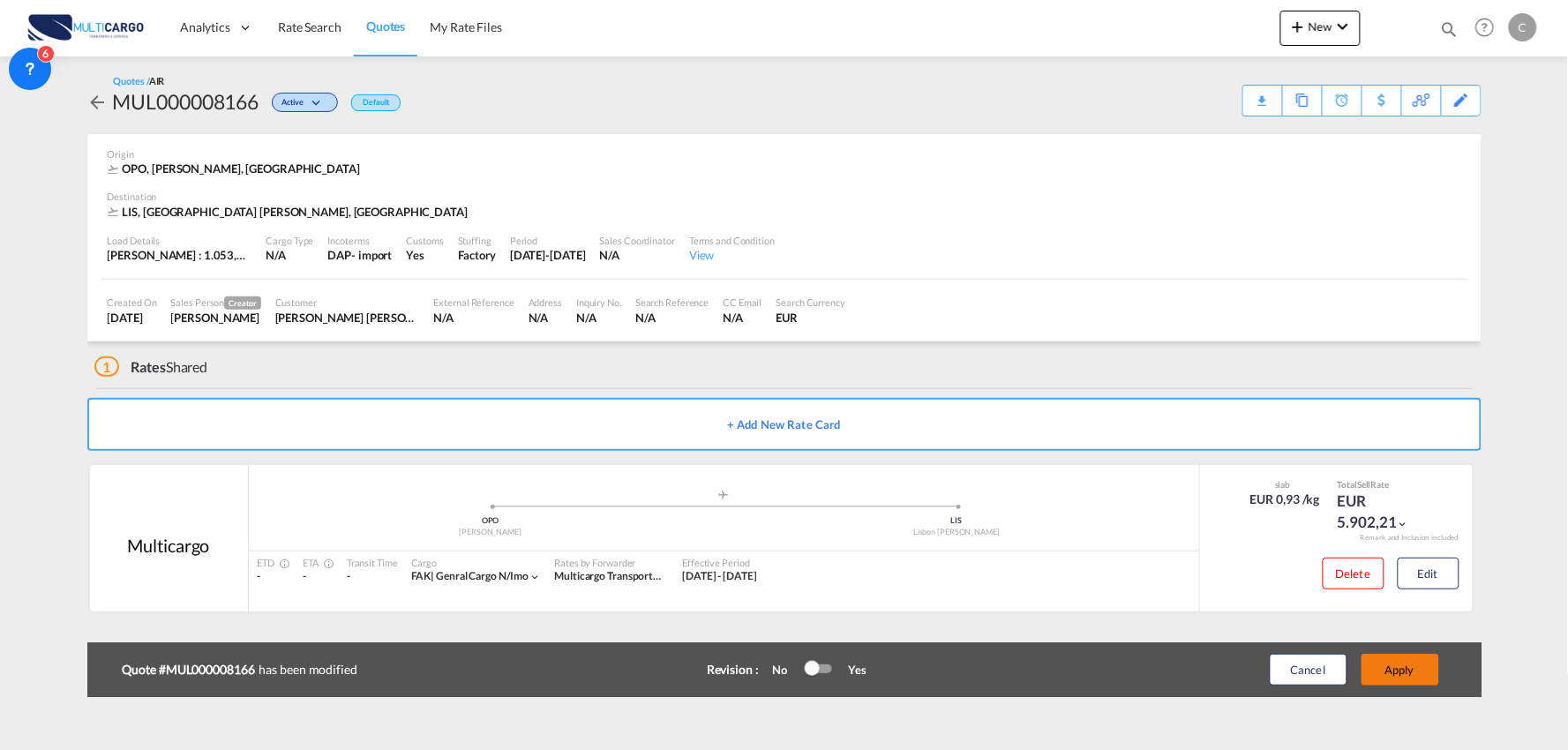
click at [1424, 659] on button "Apply" at bounding box center [1400, 669] width 78 height 32
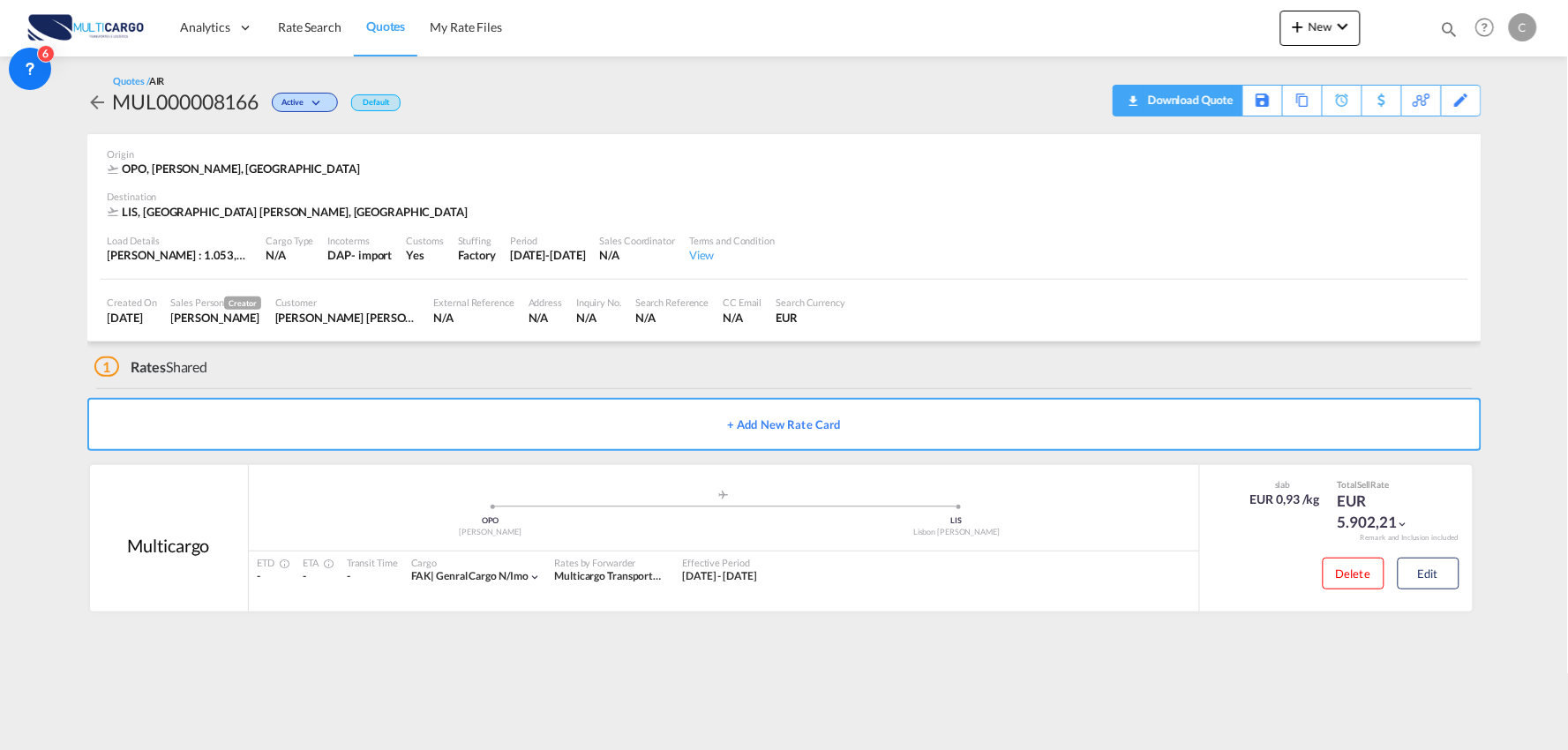
click at [1209, 101] on div "Download Quote" at bounding box center [1188, 100] width 90 height 28
click at [1418, 565] on button "Edit" at bounding box center [1428, 573] width 62 height 32
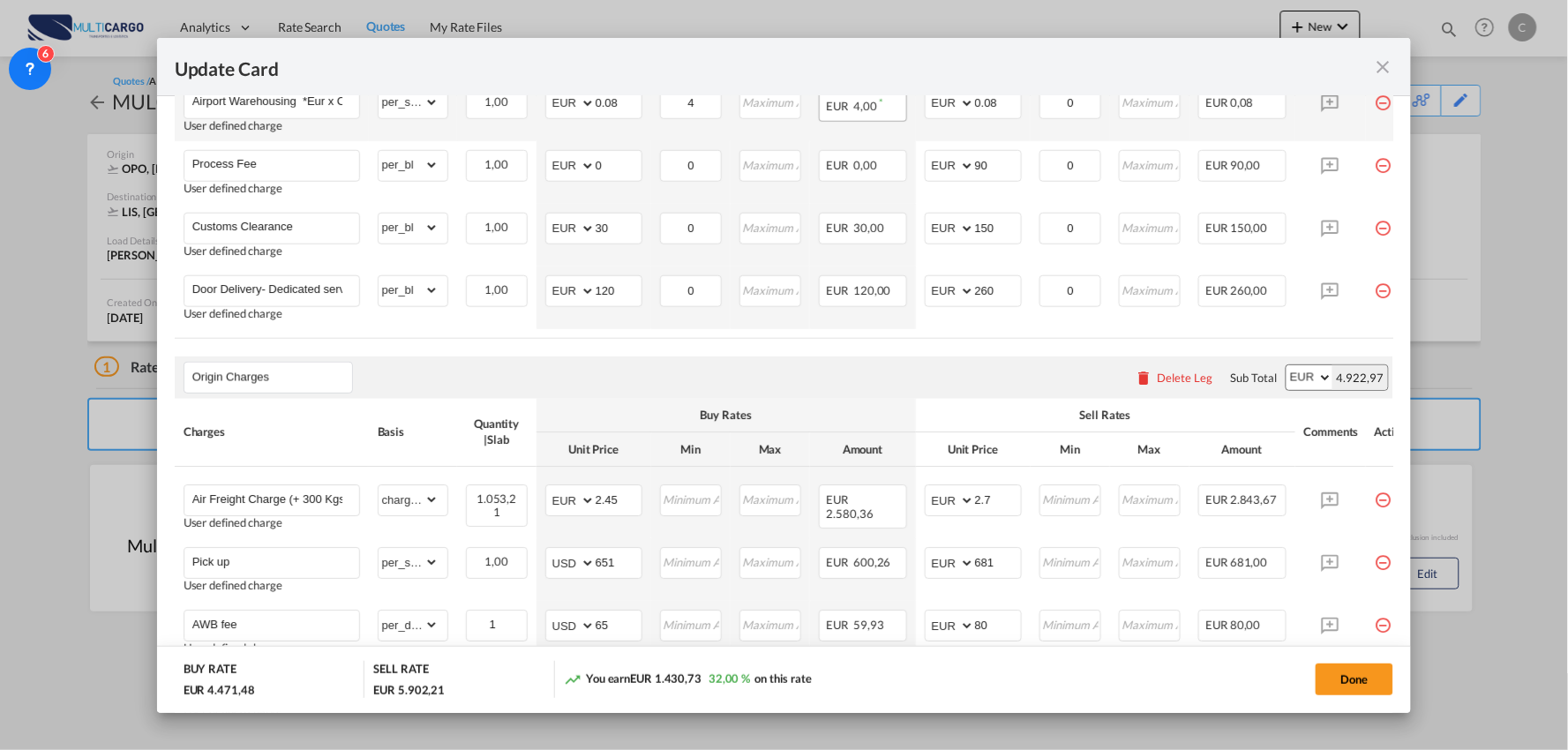
scroll to position [882, 0]
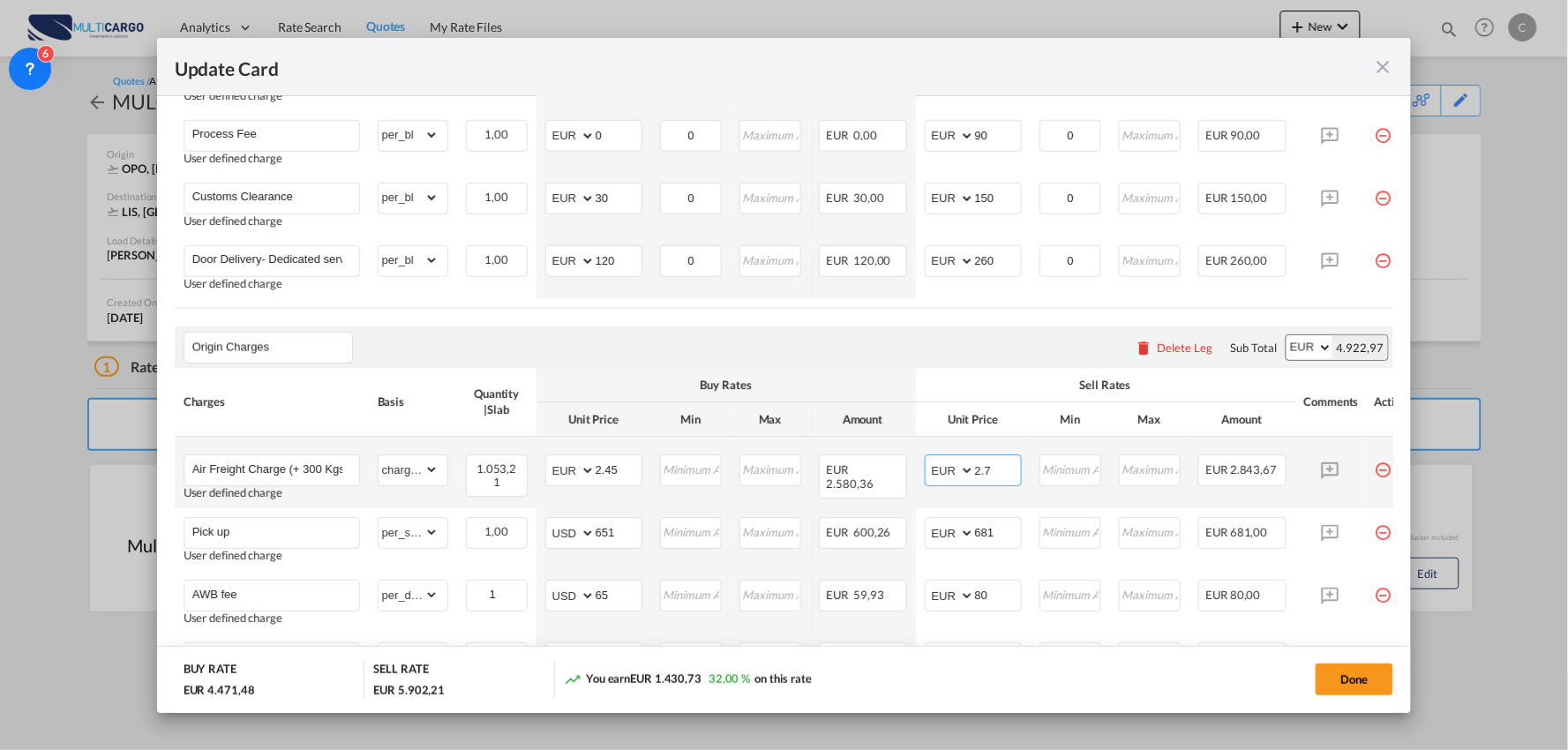
click at [1006, 477] on input "2.7" at bounding box center [997, 469] width 46 height 26
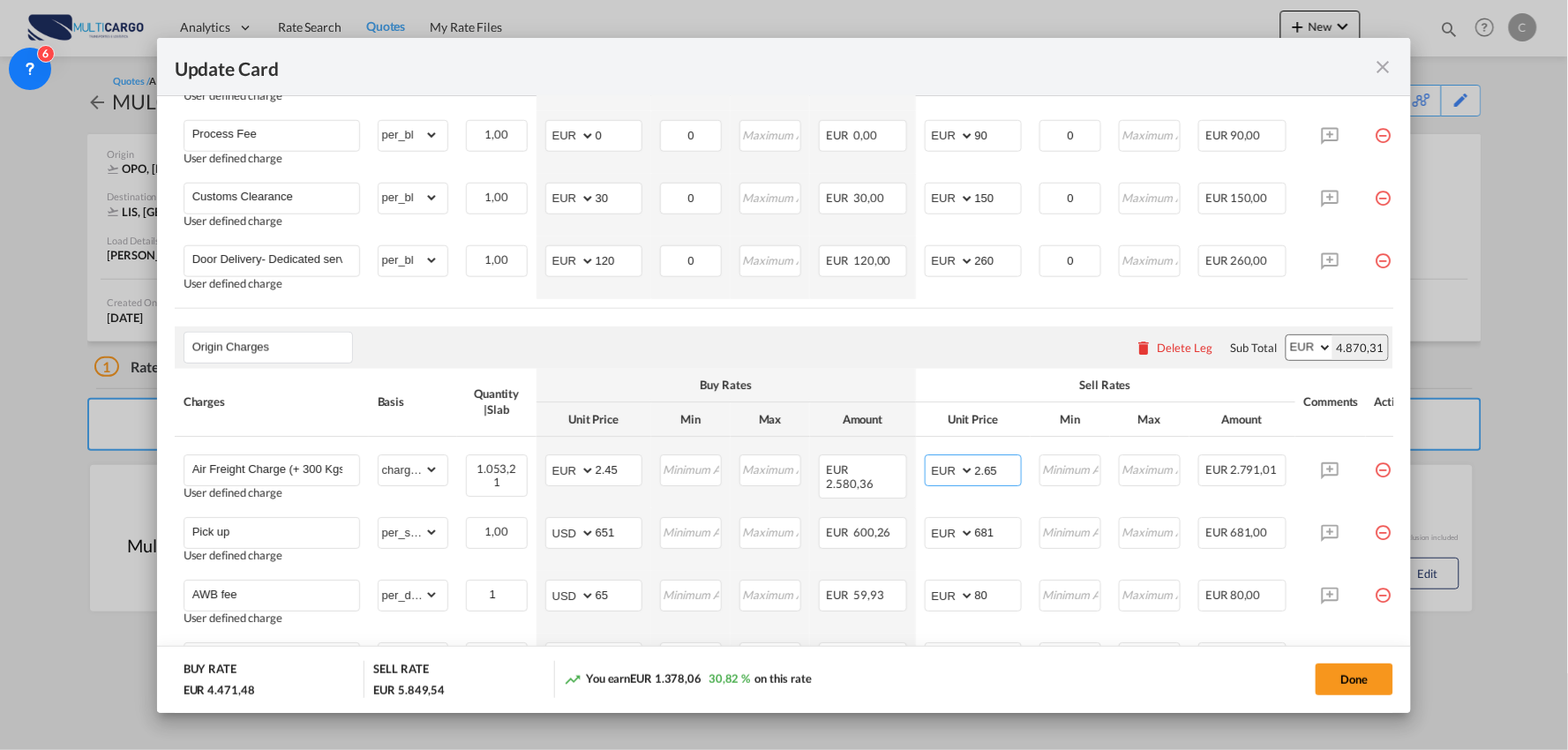
type input "2.65"
click at [1249, 678] on div "Done" at bounding box center [1160, 679] width 466 height 36
click at [1356, 674] on button "Done" at bounding box center [1354, 680] width 78 height 32
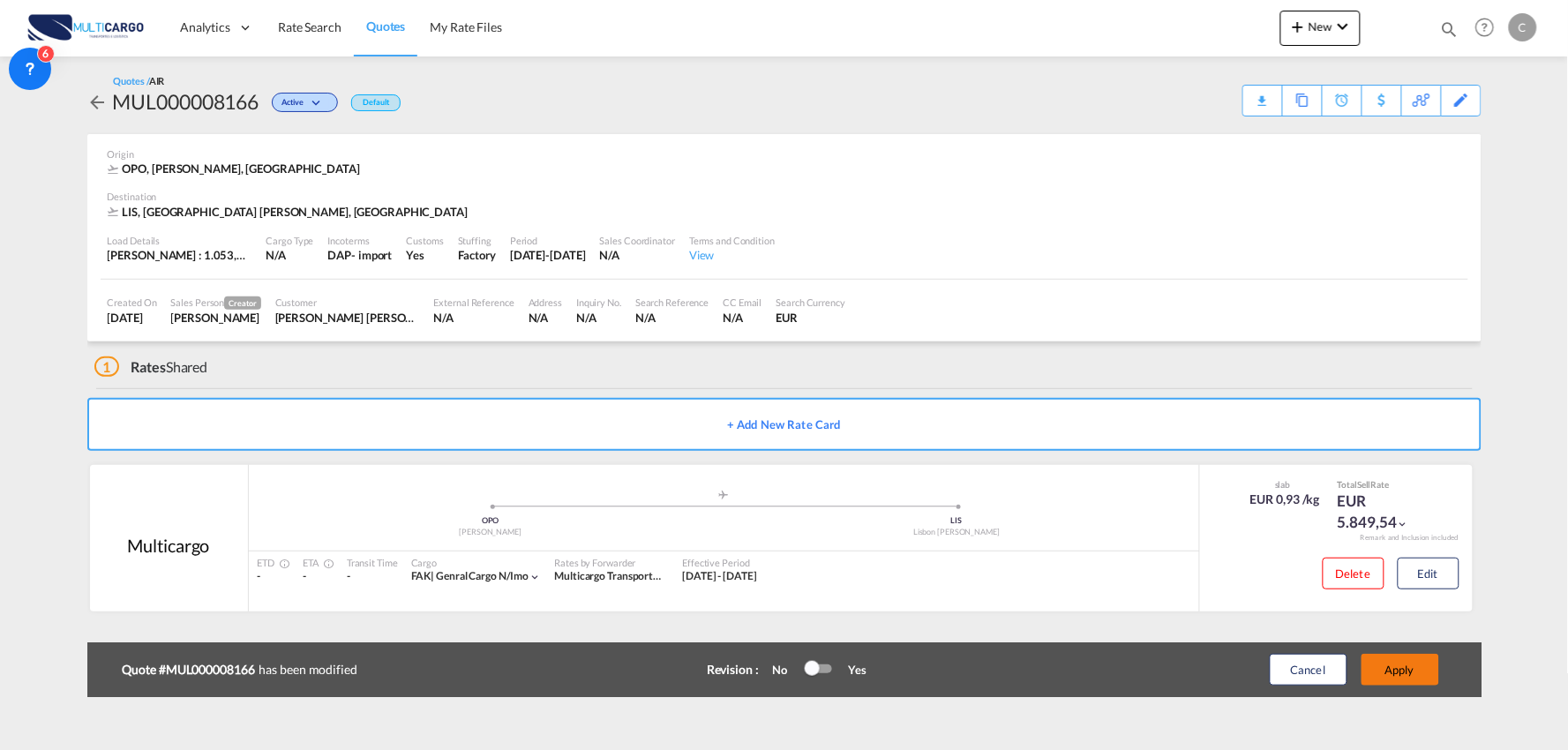
click at [1406, 665] on button "Apply" at bounding box center [1400, 669] width 78 height 32
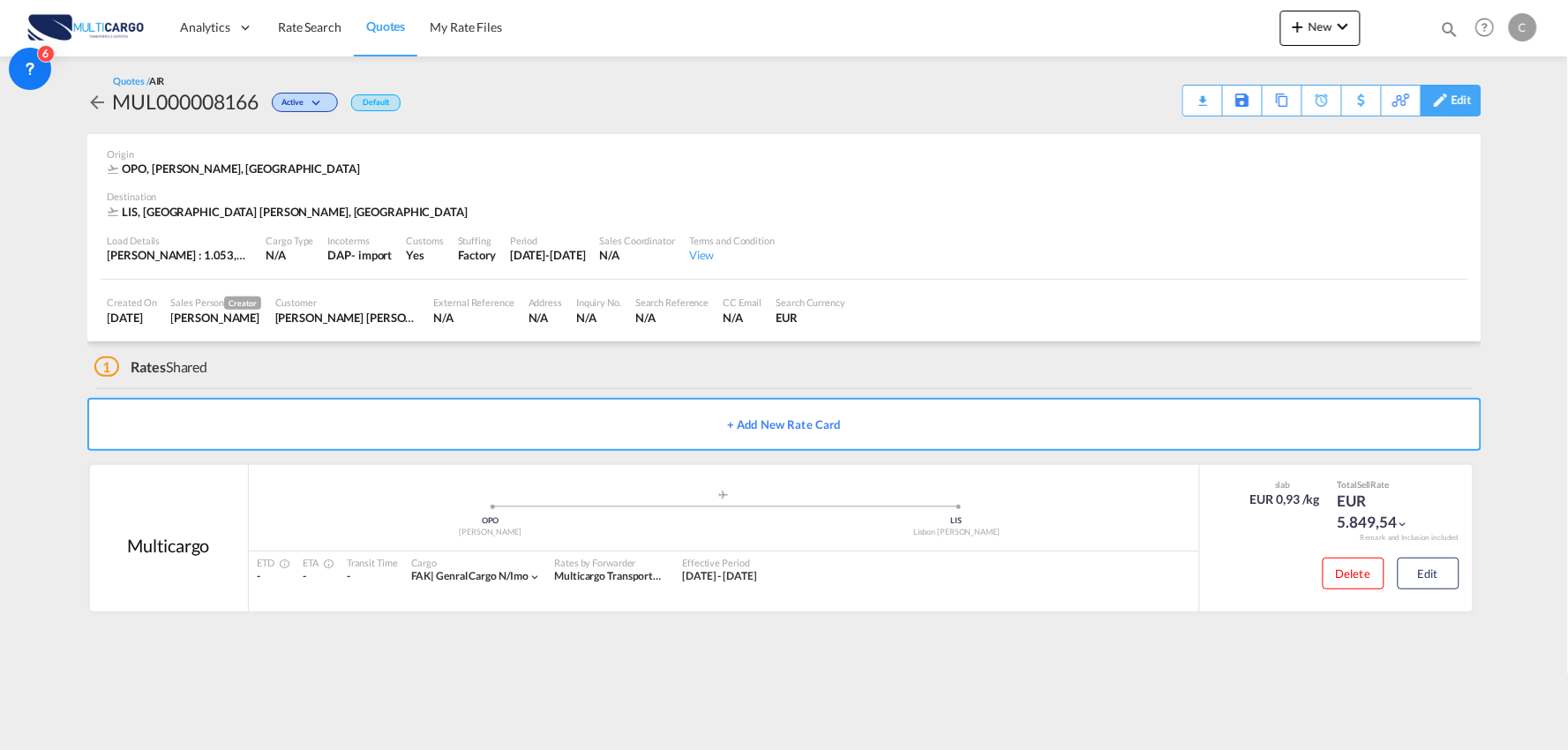
click at [1466, 99] on div "Edit" at bounding box center [1462, 101] width 21 height 30
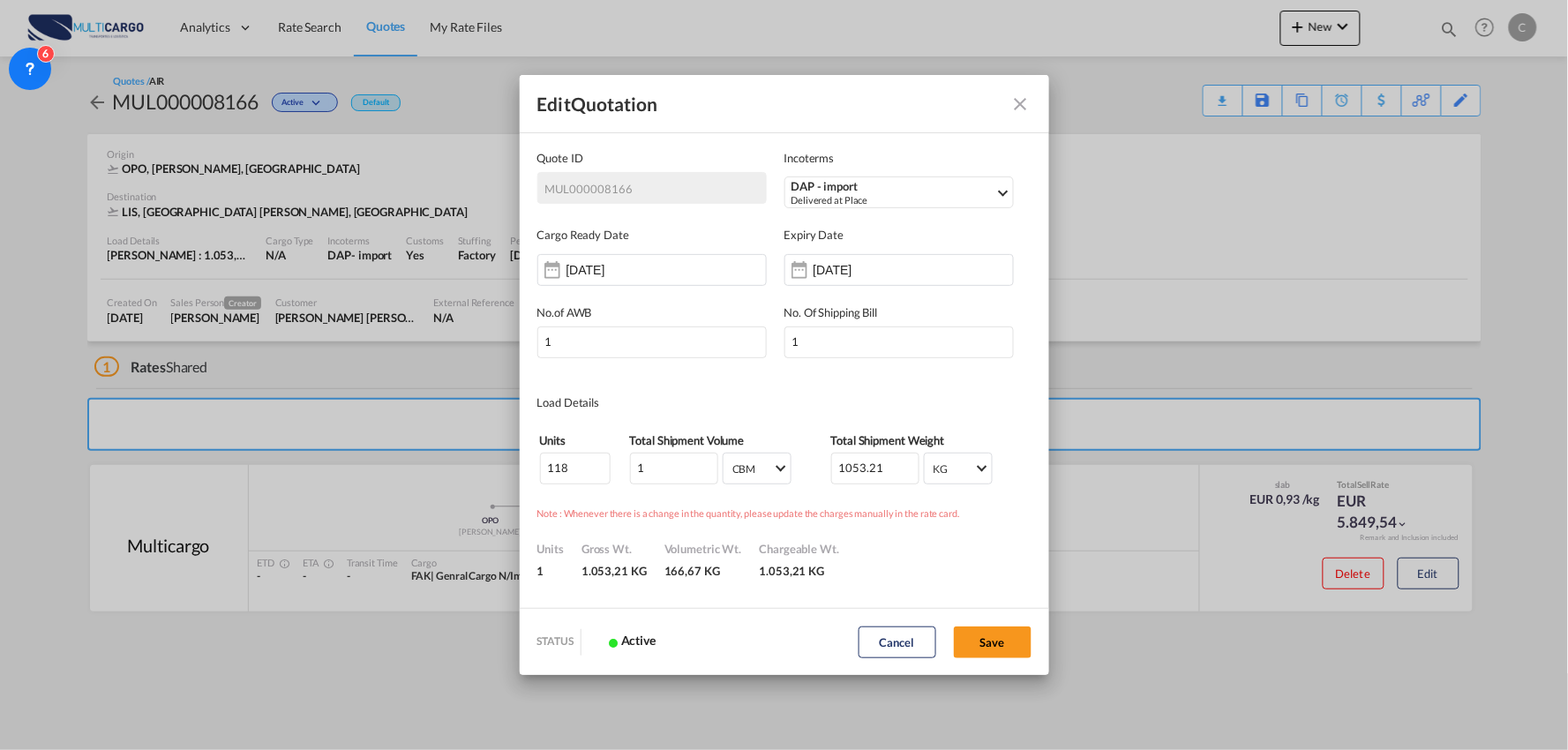
scroll to position [0, 0]
click at [1024, 94] on md-icon "Close dialog" at bounding box center [1020, 103] width 22 height 22
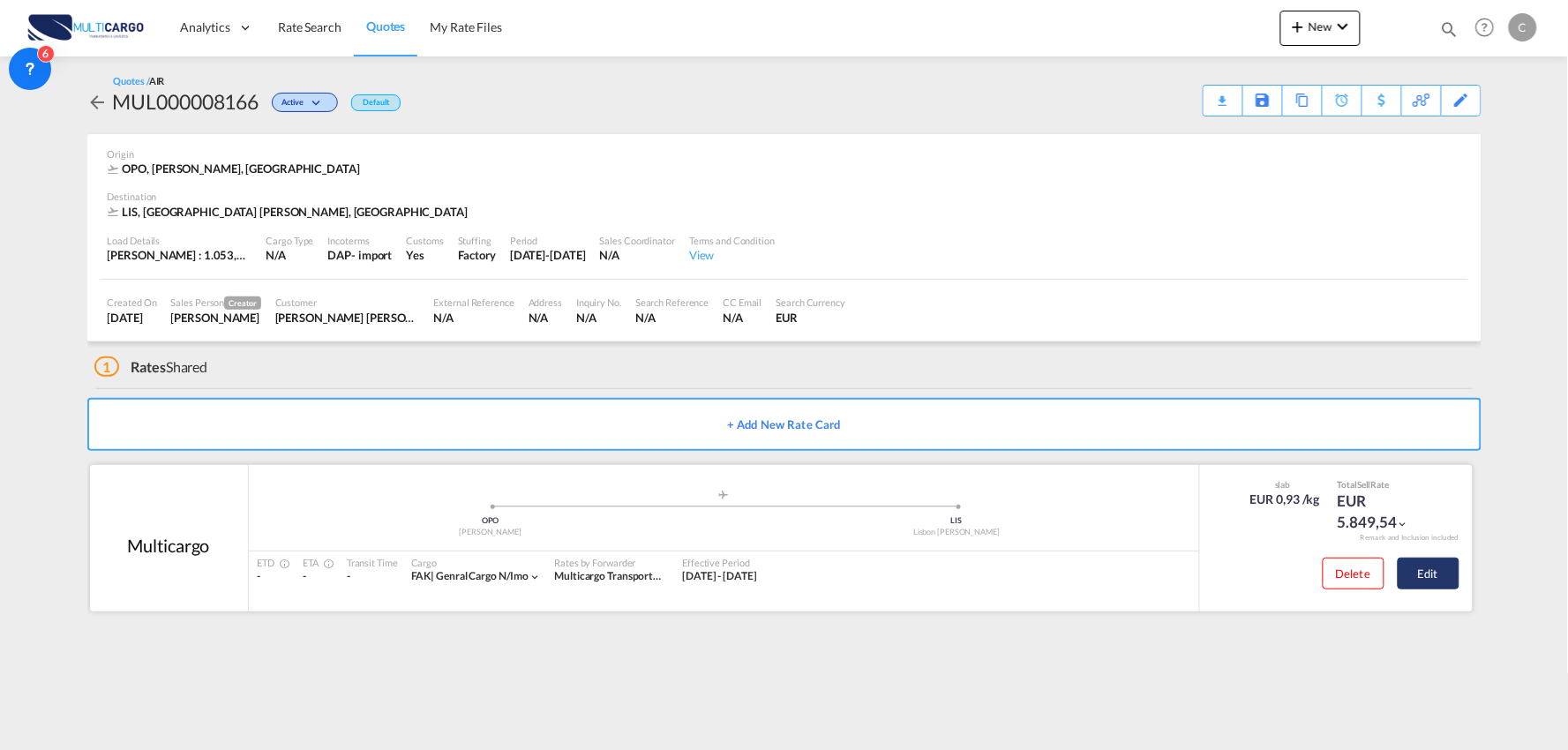
click at [1439, 570] on button "Edit" at bounding box center [1428, 573] width 62 height 32
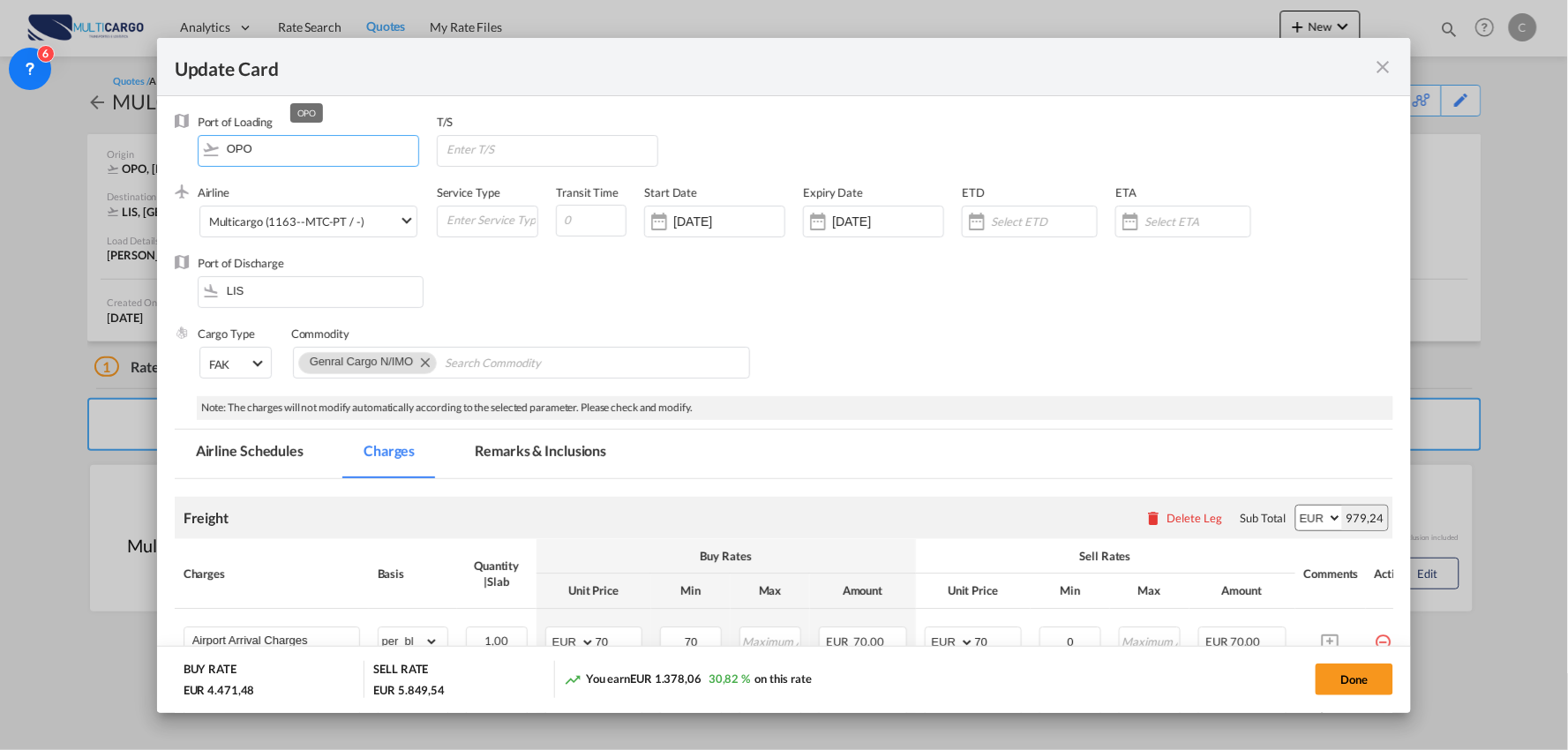
click at [290, 162] on md-autocomplete-wrap "OPO" at bounding box center [312, 152] width 212 height 32
drag, startPoint x: 288, startPoint y: 145, endPoint x: 168, endPoint y: 142, distance: 120.0
click at [170, 145] on md-dialog-content "Port of Loading OPO T/S .a{fill:#aaa8ad;} Airline Multicargo (1163--MTC-PT / -)…" at bounding box center [784, 404] width 1254 height 617
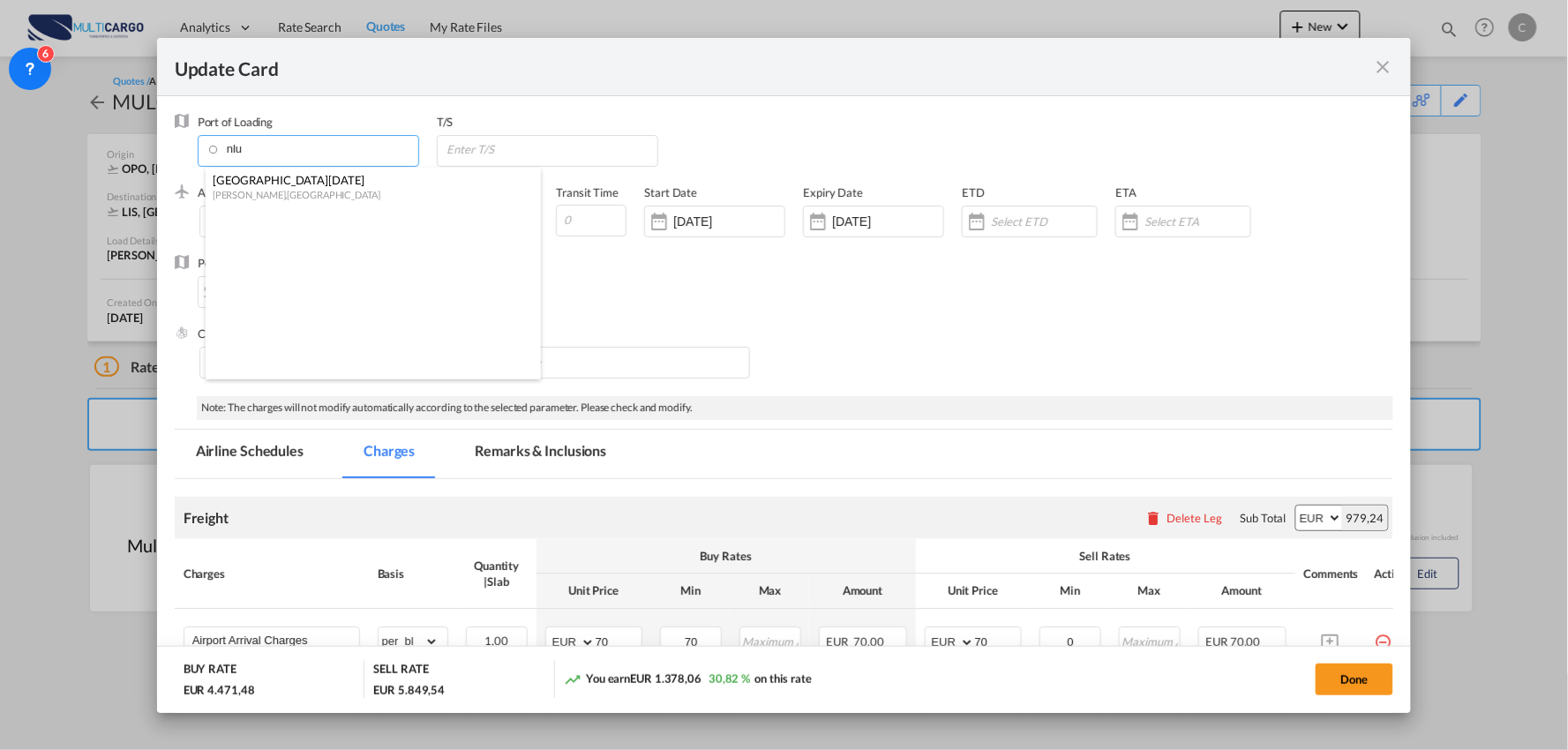
click at [266, 181] on div "[GEOGRAPHIC_DATA][DATE]" at bounding box center [368, 180] width 310 height 16
type input "[GEOGRAPHIC_DATA][DATE], [PERSON_NAME], [GEOGRAPHIC_DATA]"
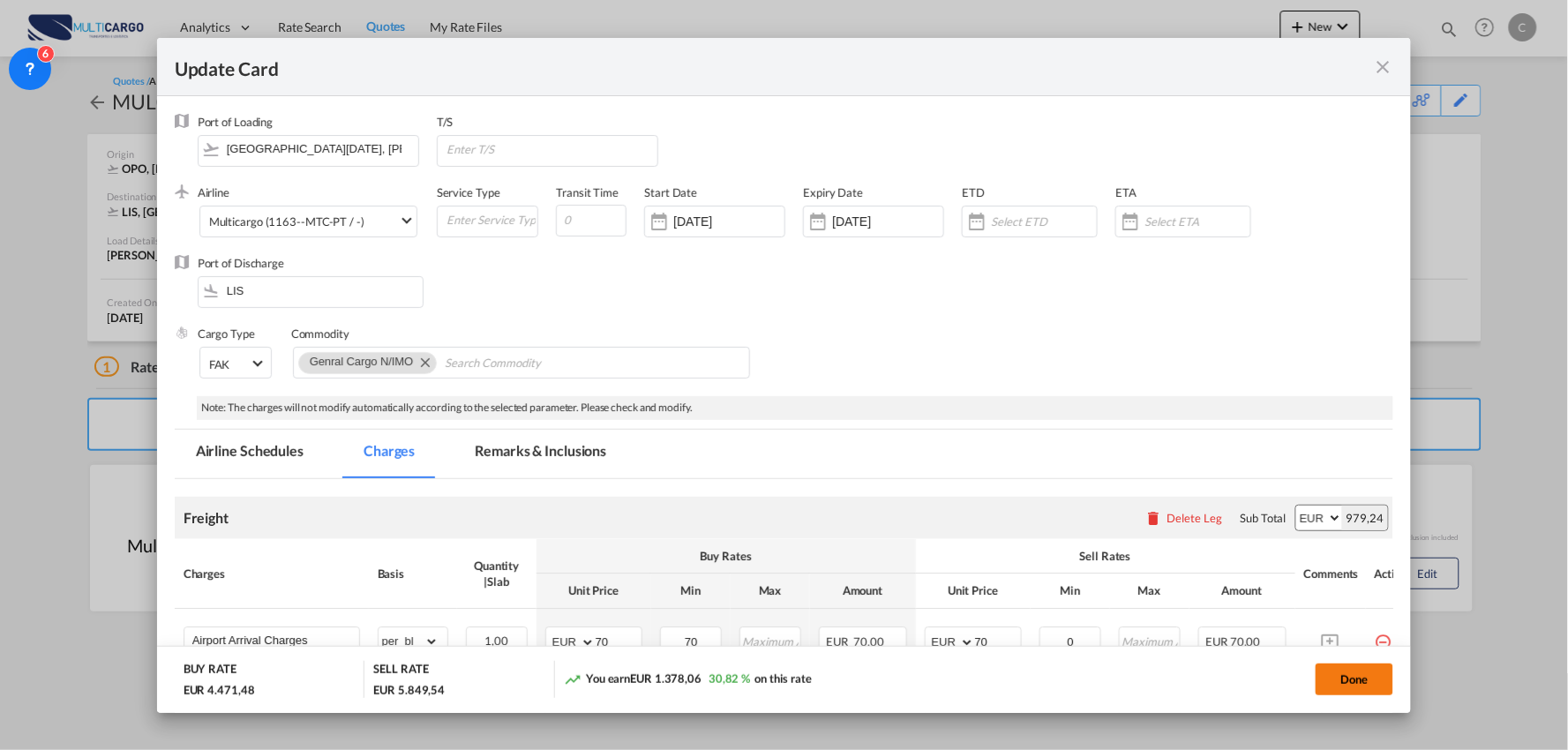
click at [1359, 683] on button "Done" at bounding box center [1354, 680] width 78 height 32
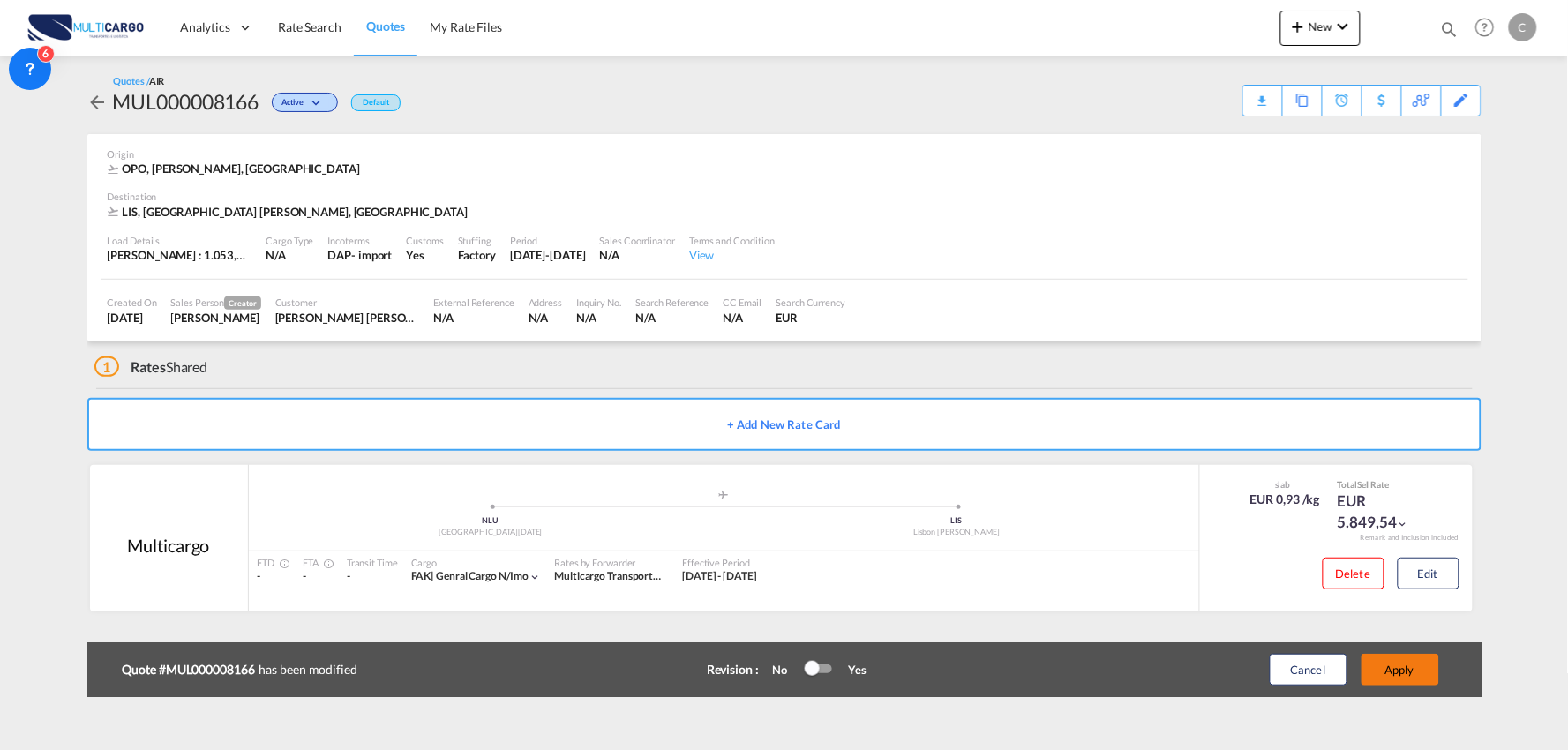
click at [1413, 667] on button "Apply" at bounding box center [1400, 669] width 78 height 32
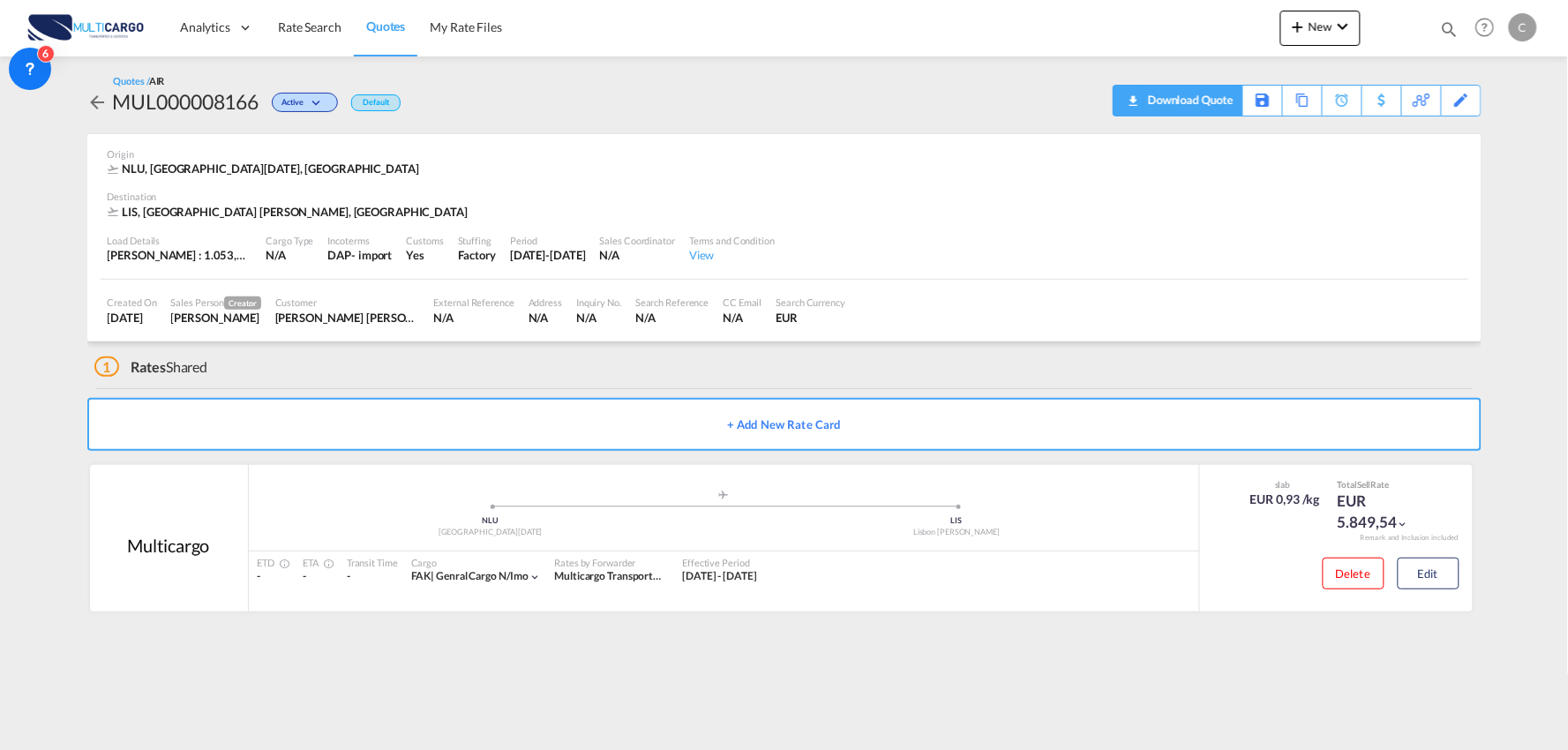
click at [1200, 98] on div "Download Quote" at bounding box center [1188, 100] width 90 height 28
